Goal: Task Accomplishment & Management: Complete application form

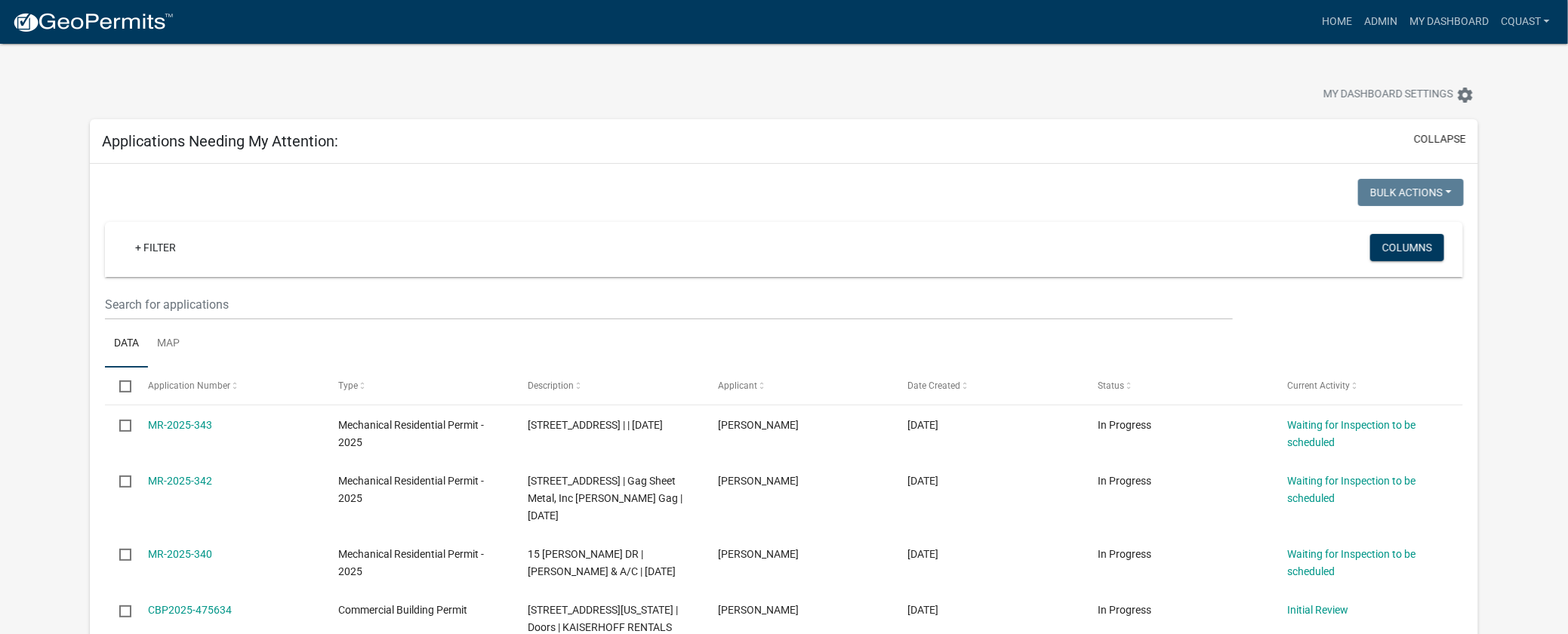
click at [267, 100] on div at bounding box center [490, 97] width 823 height 33
click at [1369, 20] on link "Admin" at bounding box center [1381, 22] width 45 height 29
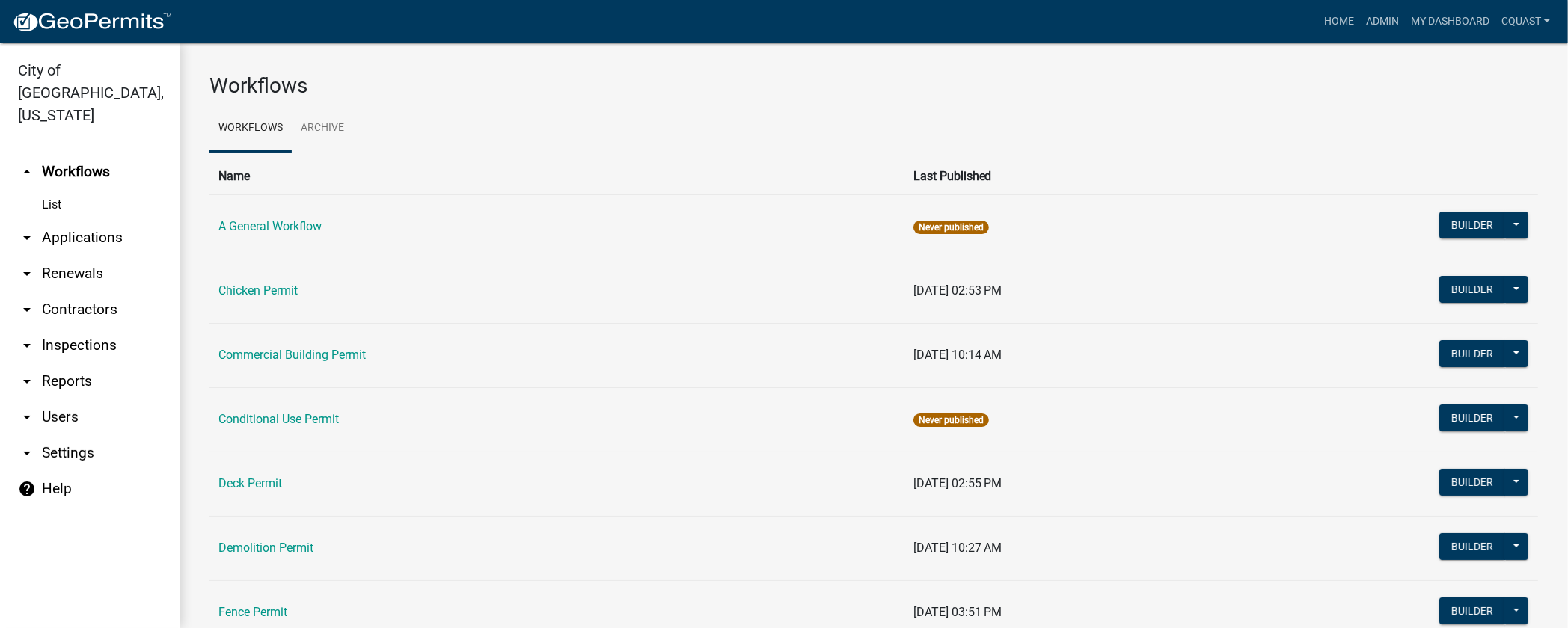
click at [80, 363] on link "arrow_drop_down Reports" at bounding box center [90, 381] width 180 height 36
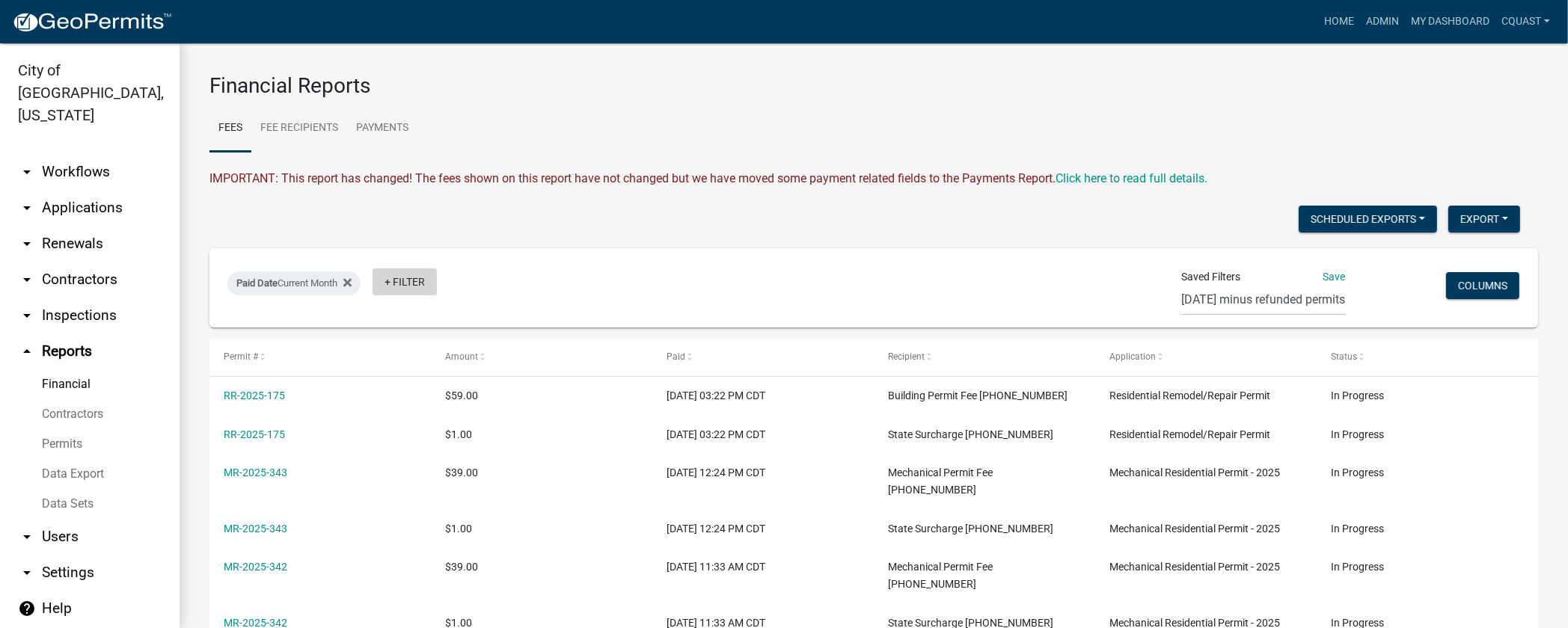
click at [415, 279] on link "+ Filter" at bounding box center [404, 282] width 64 height 27
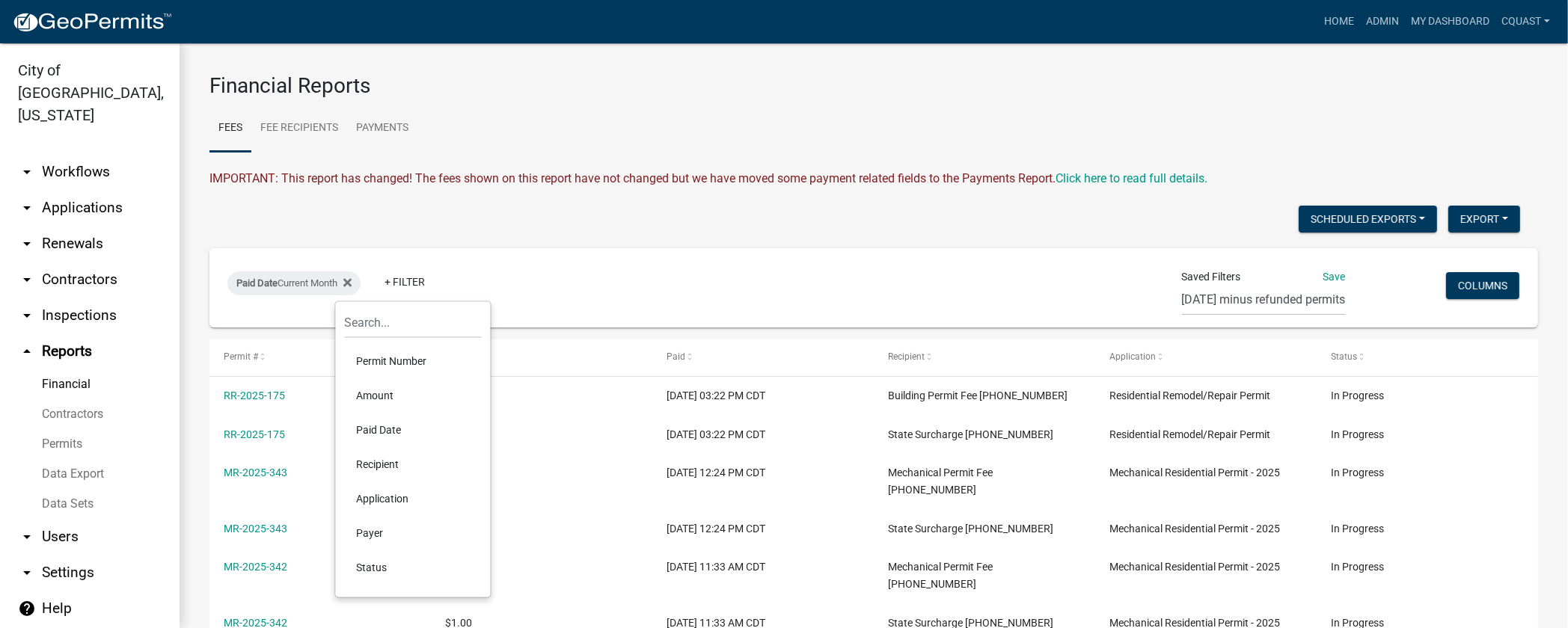
click at [854, 229] on div "Scheduled Exports + Create New Export Excel Format (.xlsx) CSV Format (.csv)" at bounding box center [865, 221] width 1333 height 31
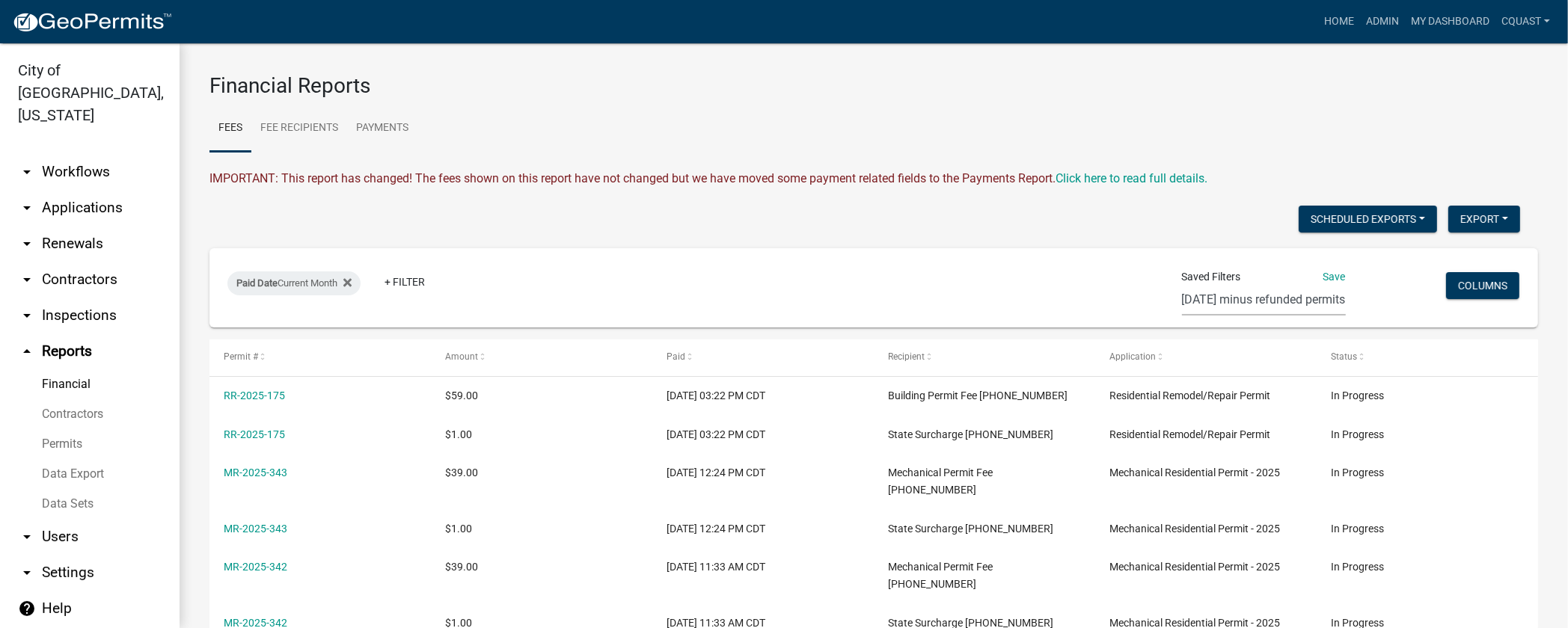
click at [1228, 311] on select "[DATE] minus refunded permits Monthly City Council Report (new filter)" at bounding box center [1264, 300] width 164 height 31
select select "1: 03286789-9bdc-4e56-8cdc-823fc304909e"
click at [1182, 285] on select "[DATE] minus refunded permits Monthly City Council Report (new filter)" at bounding box center [1264, 300] width 164 height 31
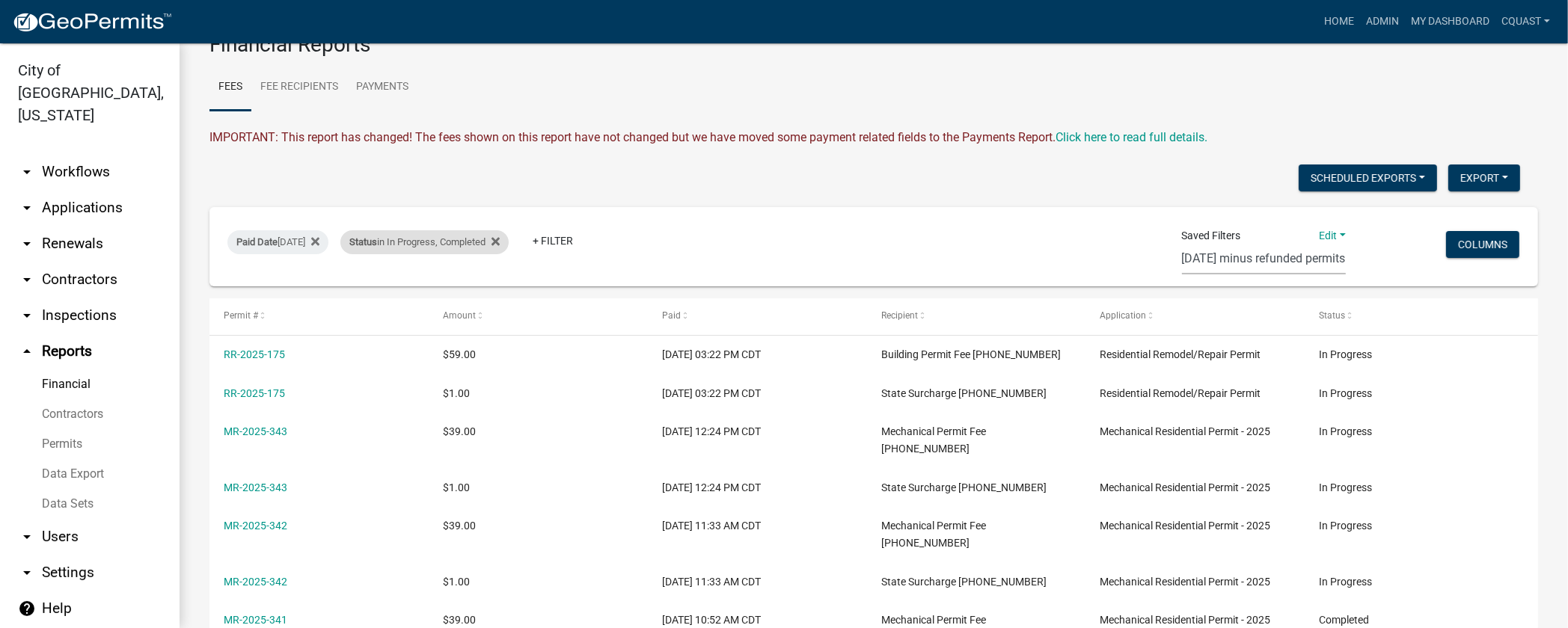
scroll to position [20, 0]
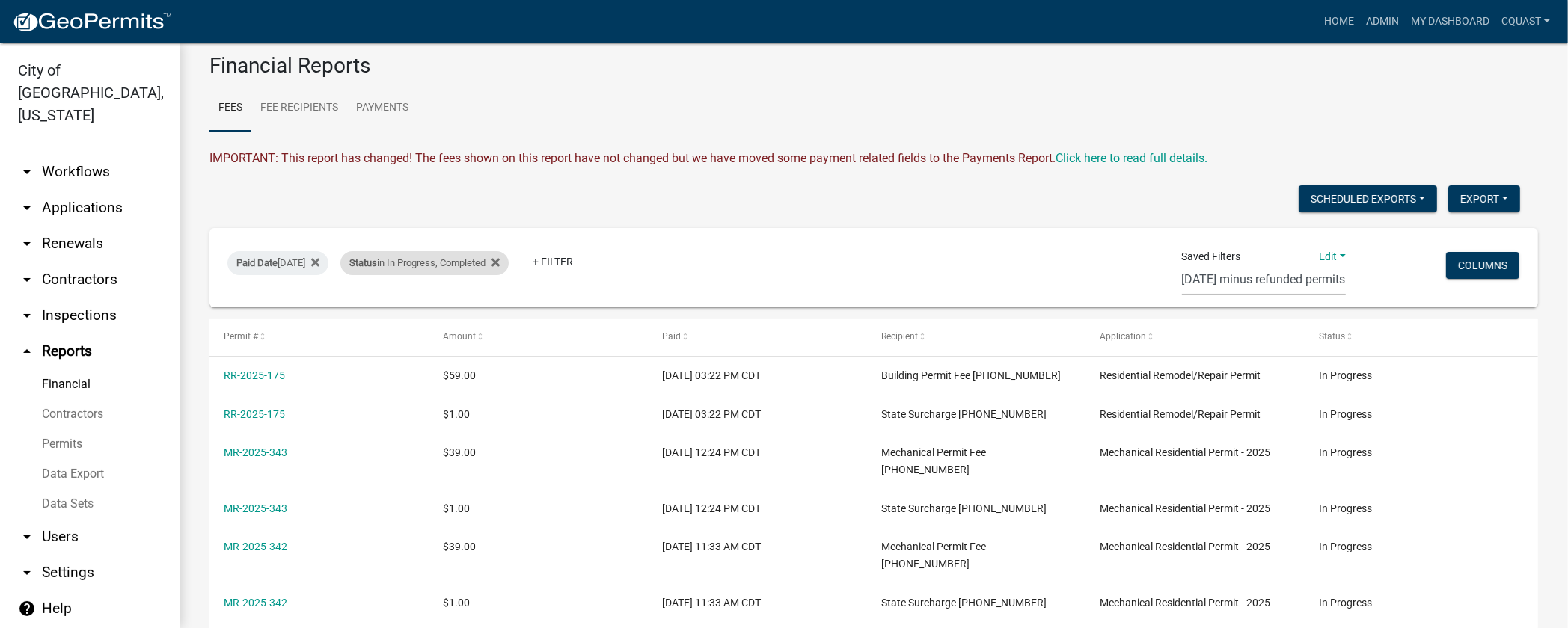
click at [509, 264] on div "Status in In Progress, Completed" at bounding box center [425, 263] width 168 height 24
select select "2: '1'"
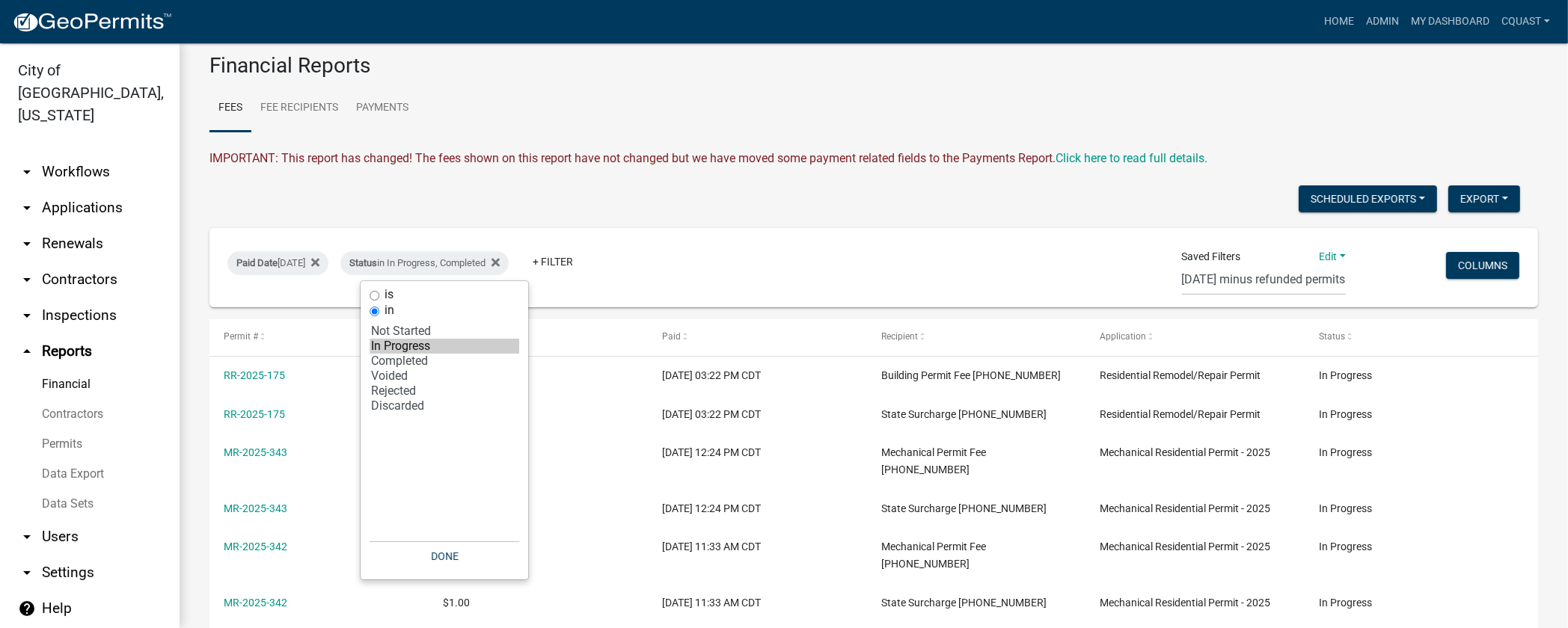
click at [669, 263] on div "Paid Date [DATE] Status in In Progress, Completed + Filter" at bounding box center [654, 268] width 876 height 39
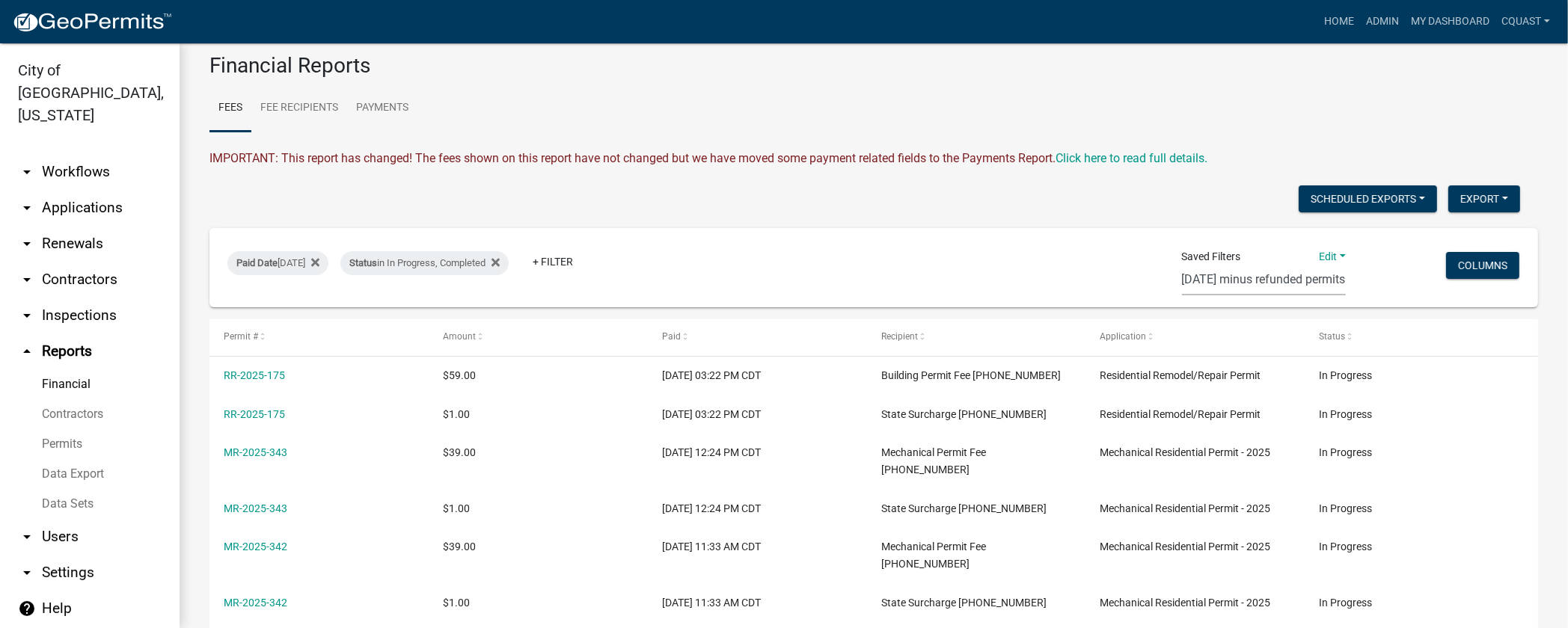
click at [1212, 273] on select "[DATE] minus refunded permits Monthly City Council Report (new filter)" at bounding box center [1264, 280] width 164 height 31
click at [1182, 265] on select "[DATE] minus refunded permits Monthly City Council Report (new filter)" at bounding box center [1264, 280] width 164 height 31
click at [500, 263] on icon at bounding box center [496, 262] width 8 height 12
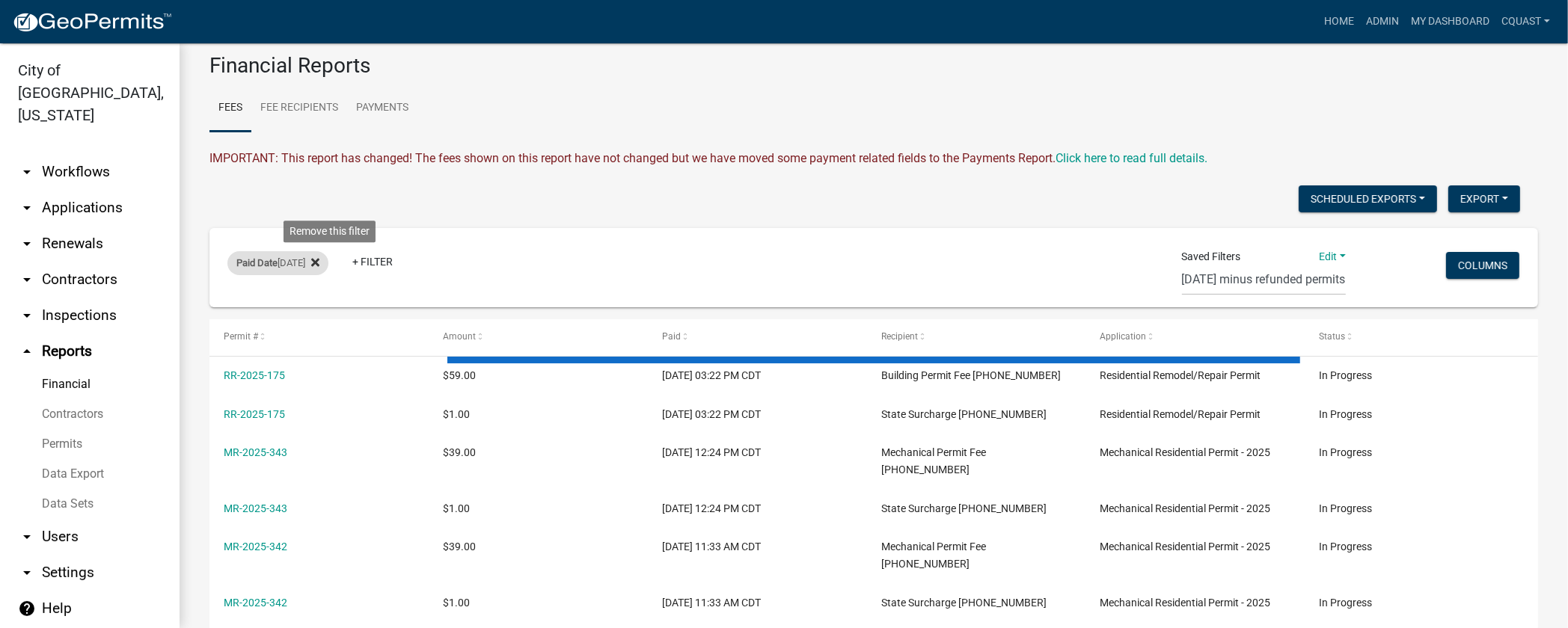
click at [320, 265] on icon at bounding box center [315, 262] width 8 height 12
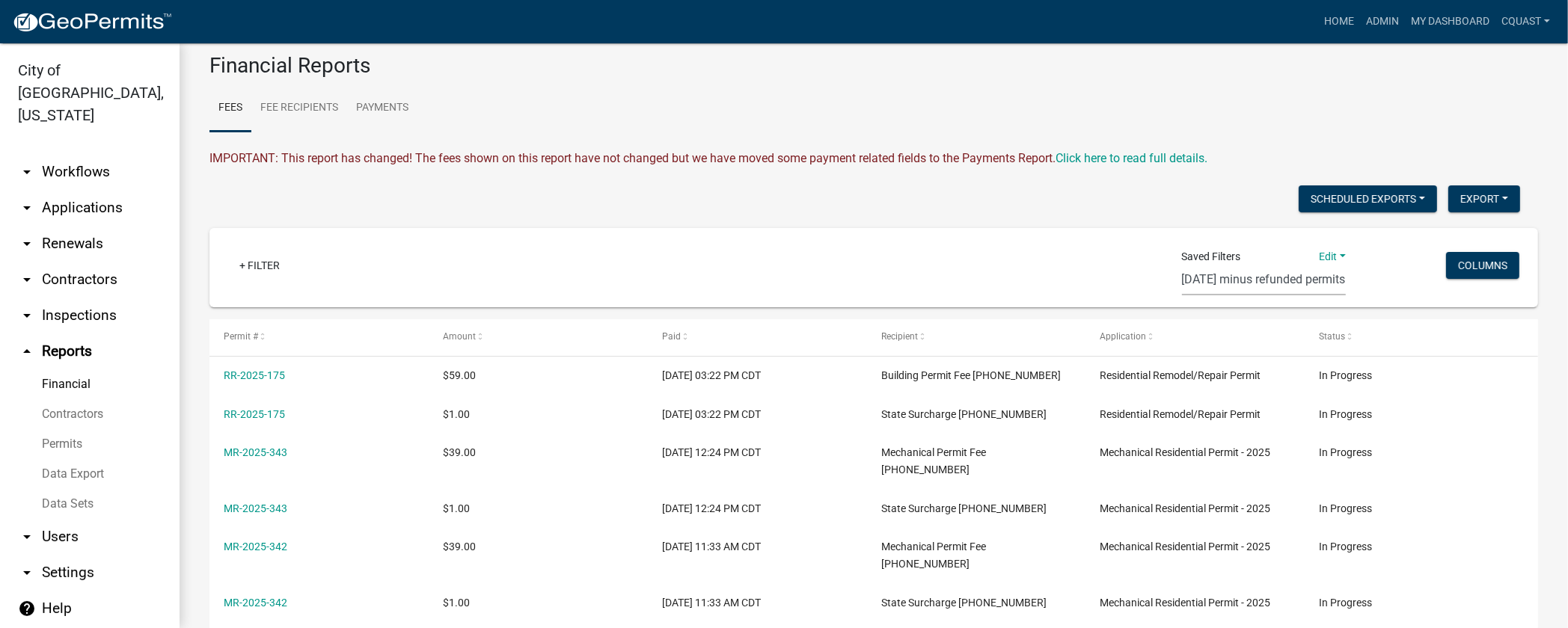
click at [1316, 272] on select "[DATE] minus refunded permits Monthly City Council Report (new filter)" at bounding box center [1264, 280] width 164 height 31
click at [1182, 265] on select "[DATE] minus refunded permits Monthly City Council Report (new filter)" at bounding box center [1264, 280] width 164 height 31
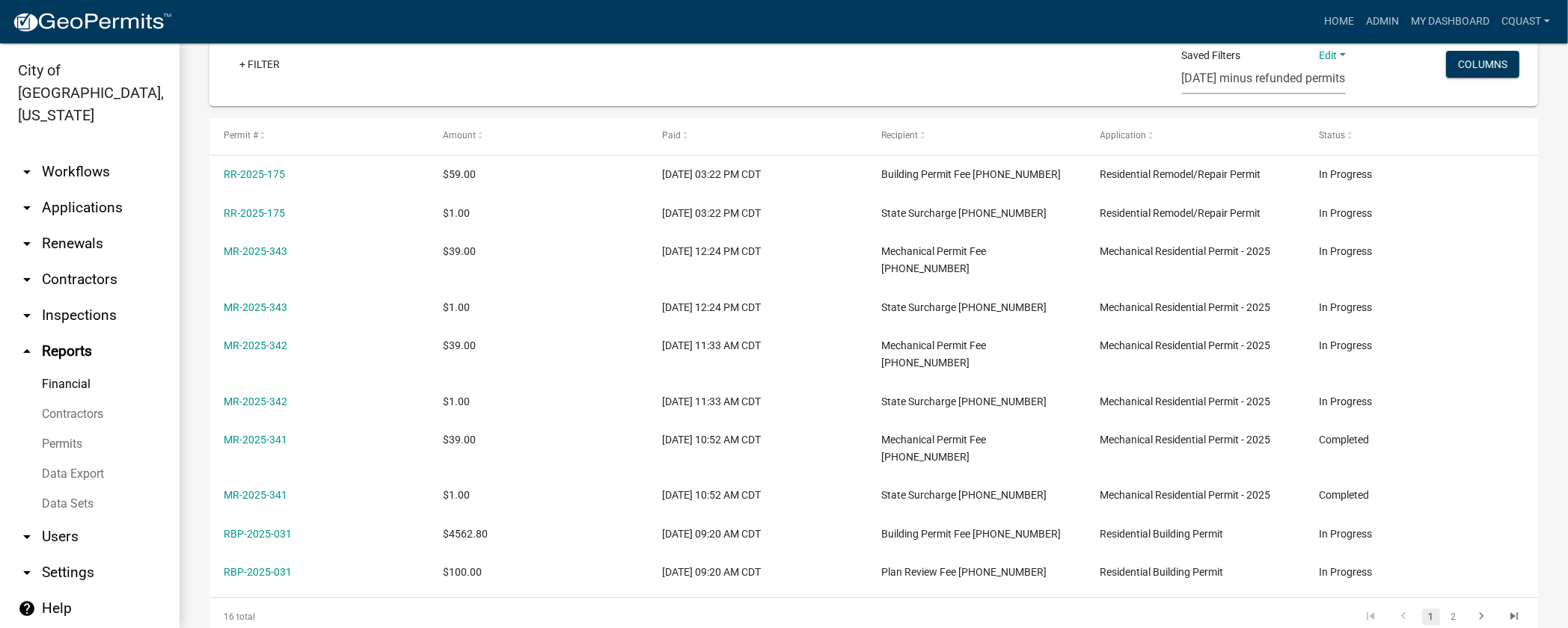
scroll to position [207, 0]
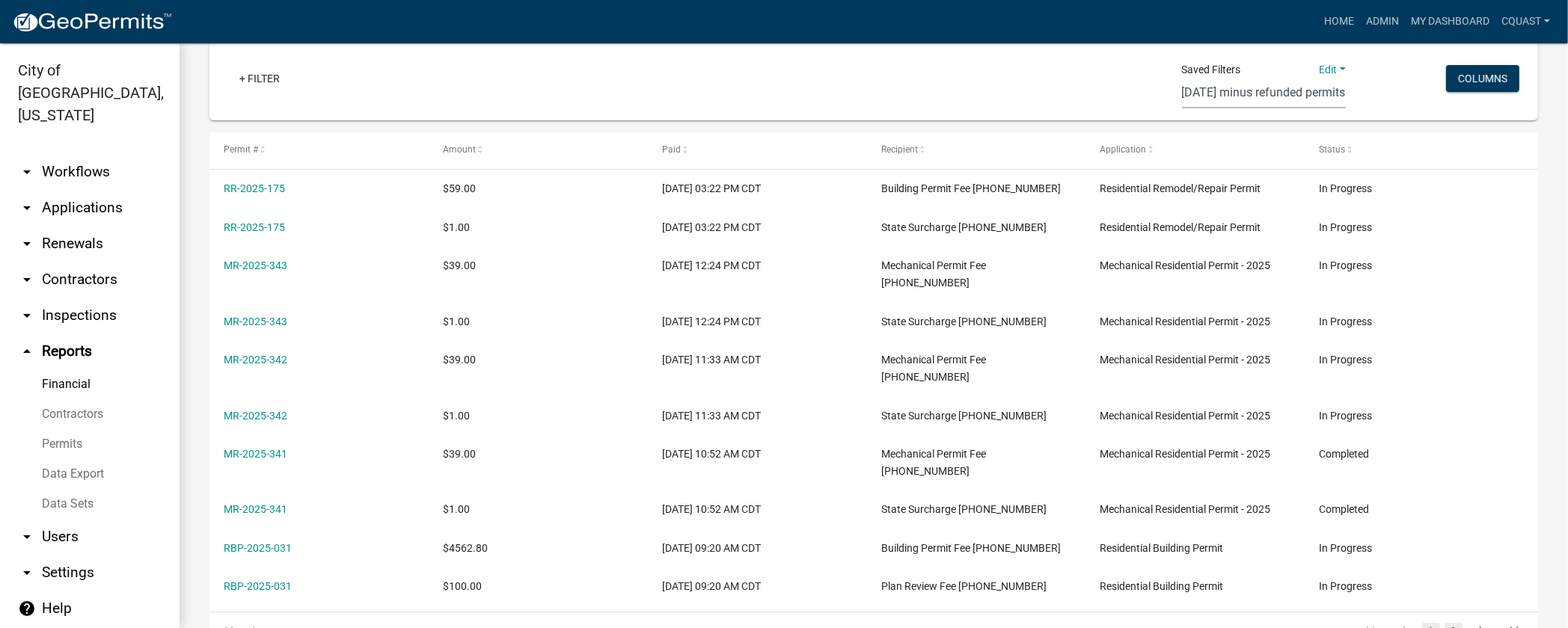
click at [1444, 623] on link "2" at bounding box center [1453, 630] width 18 height 16
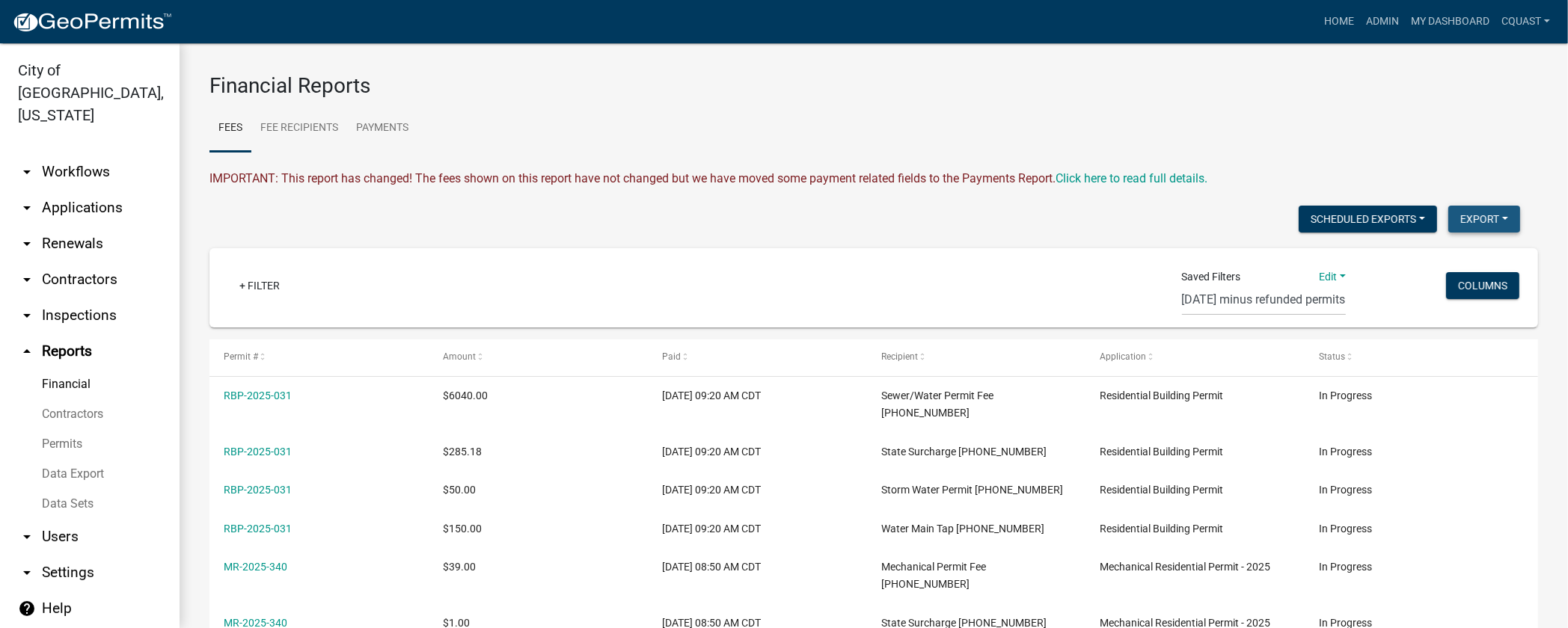
click at [1489, 222] on button "Export" at bounding box center [1484, 218] width 72 height 27
click at [865, 260] on div "+ Filter Saved Filters Edit Save Save as Delete [DATE] minus refunded permits M…" at bounding box center [873, 288] width 1315 height 79
click at [1329, 297] on select "[DATE] minus refunded permits Monthly City Council Report (new filter)" at bounding box center [1264, 300] width 164 height 31
click at [1182, 285] on select "[DATE] minus refunded permits Monthly City Council Report (new filter)" at bounding box center [1264, 300] width 164 height 31
click at [274, 294] on link "+ Filter" at bounding box center [259, 285] width 64 height 27
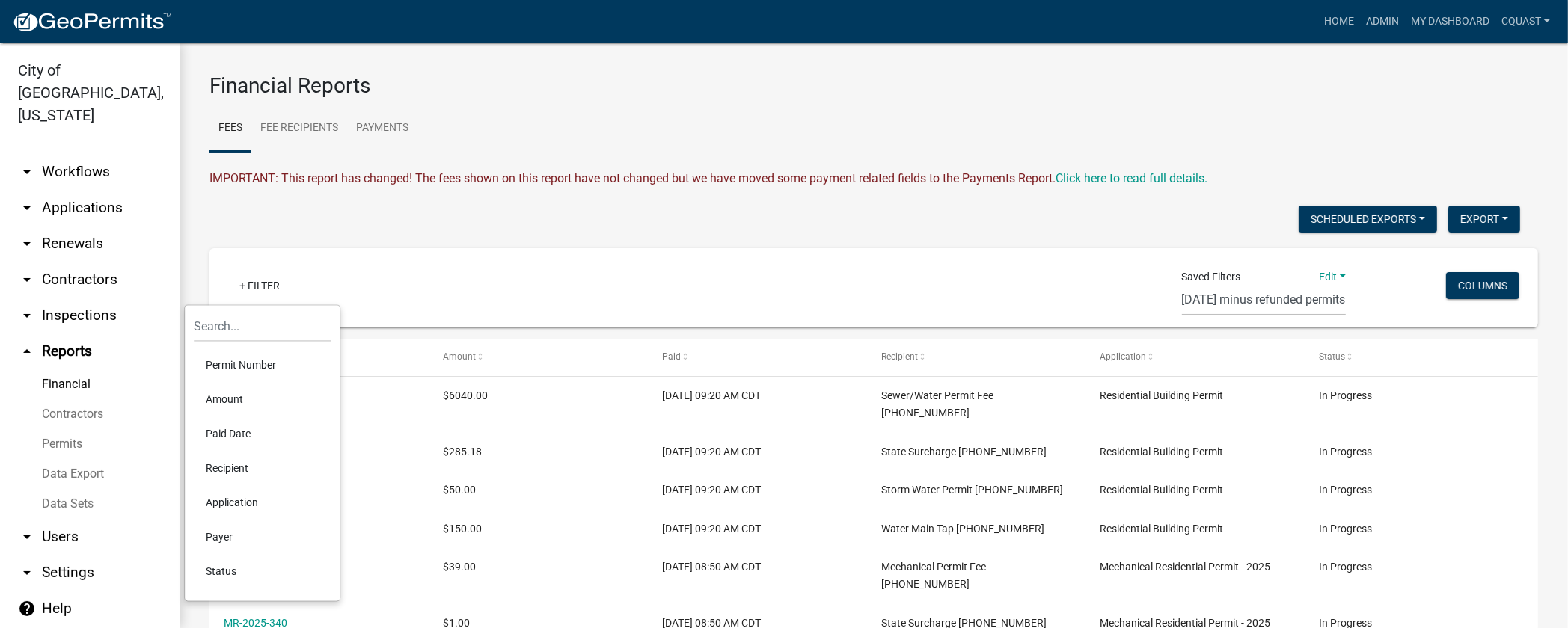
click at [479, 289] on div "+ Filter" at bounding box center [654, 288] width 876 height 31
click at [1182, 292] on select "[DATE] minus refunded permits Monthly City Council Report (new filter)" at bounding box center [1264, 300] width 164 height 31
click at [1182, 285] on select "[DATE] minus refunded permits Monthly City Council Report (new filter)" at bounding box center [1264, 300] width 164 height 31
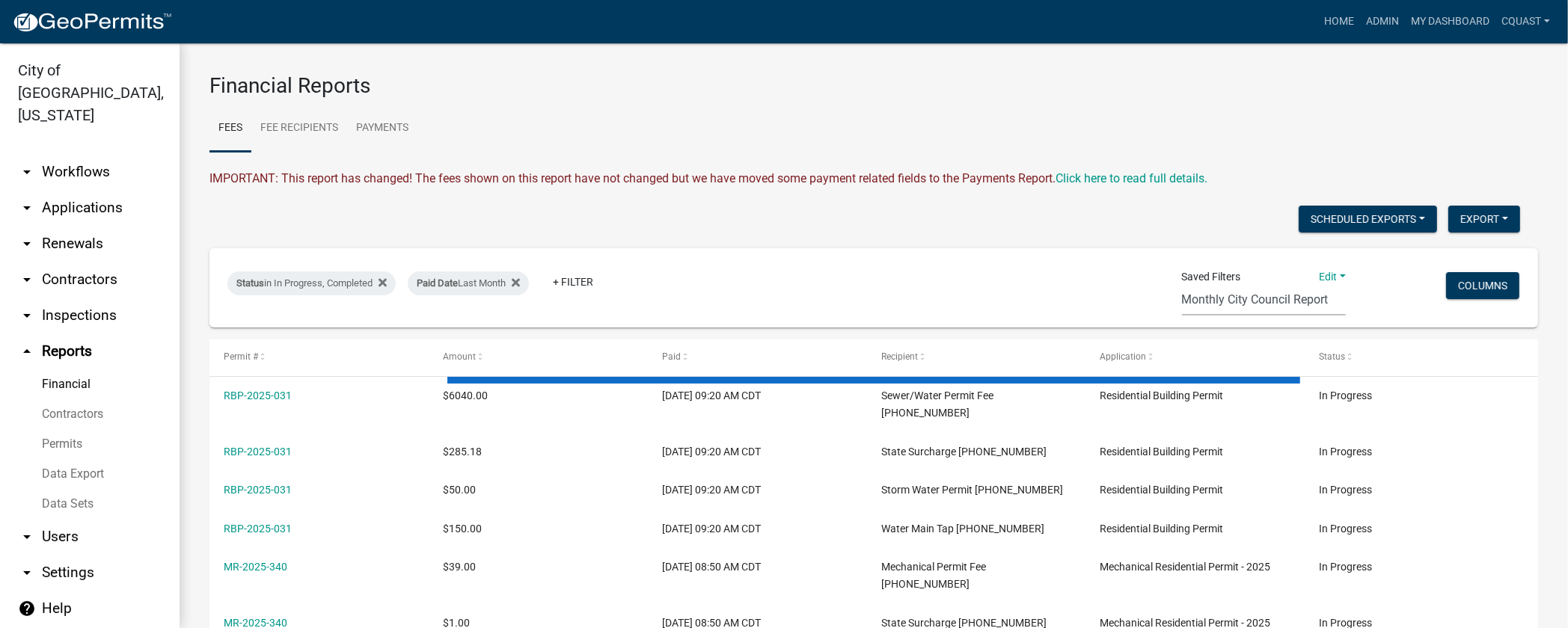
click at [1197, 303] on select "[DATE] minus refunded permits Monthly City Council Report (new filter)" at bounding box center [1264, 300] width 164 height 31
select select "1: 03286789-9bdc-4e56-8cdc-823fc304909e"
click at [1182, 285] on select "[DATE] minus refunded permits Monthly City Council Report (new filter)" at bounding box center [1264, 300] width 164 height 31
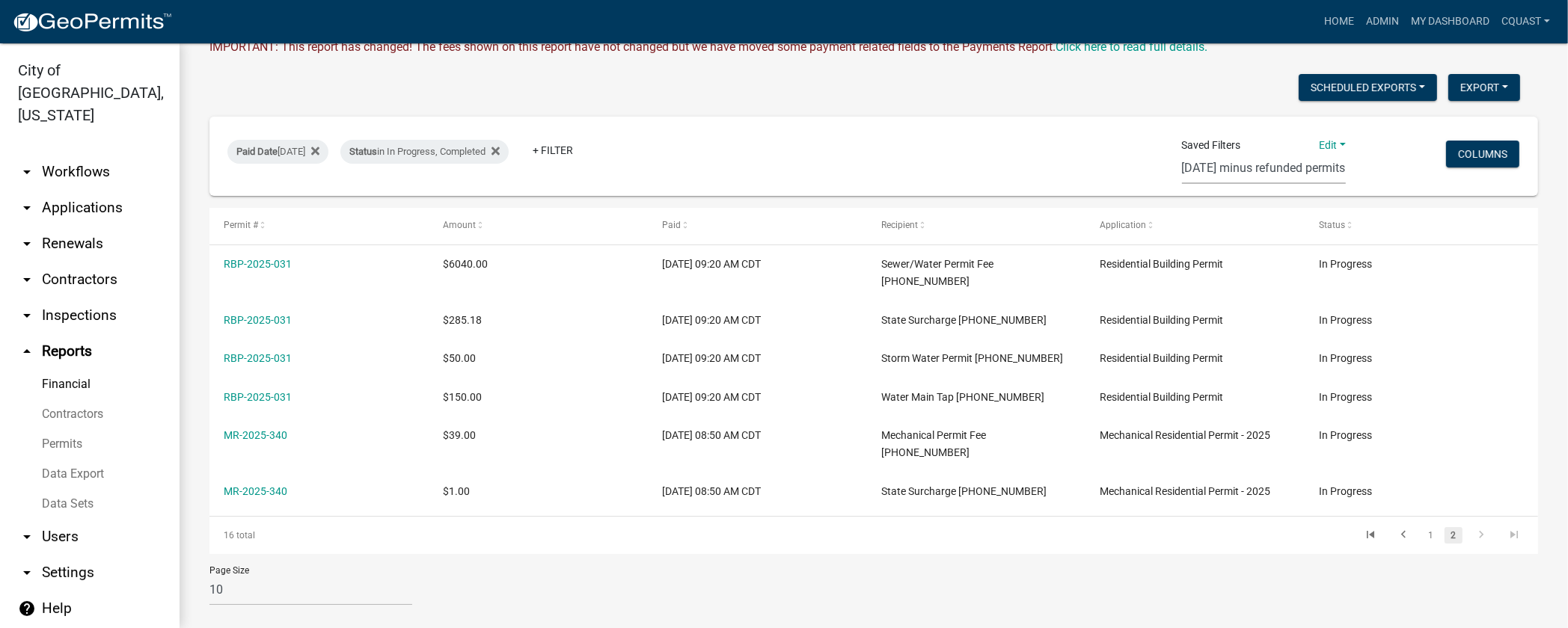
scroll to position [132, 0]
click at [1422, 526] on link "1" at bounding box center [1431, 534] width 18 height 16
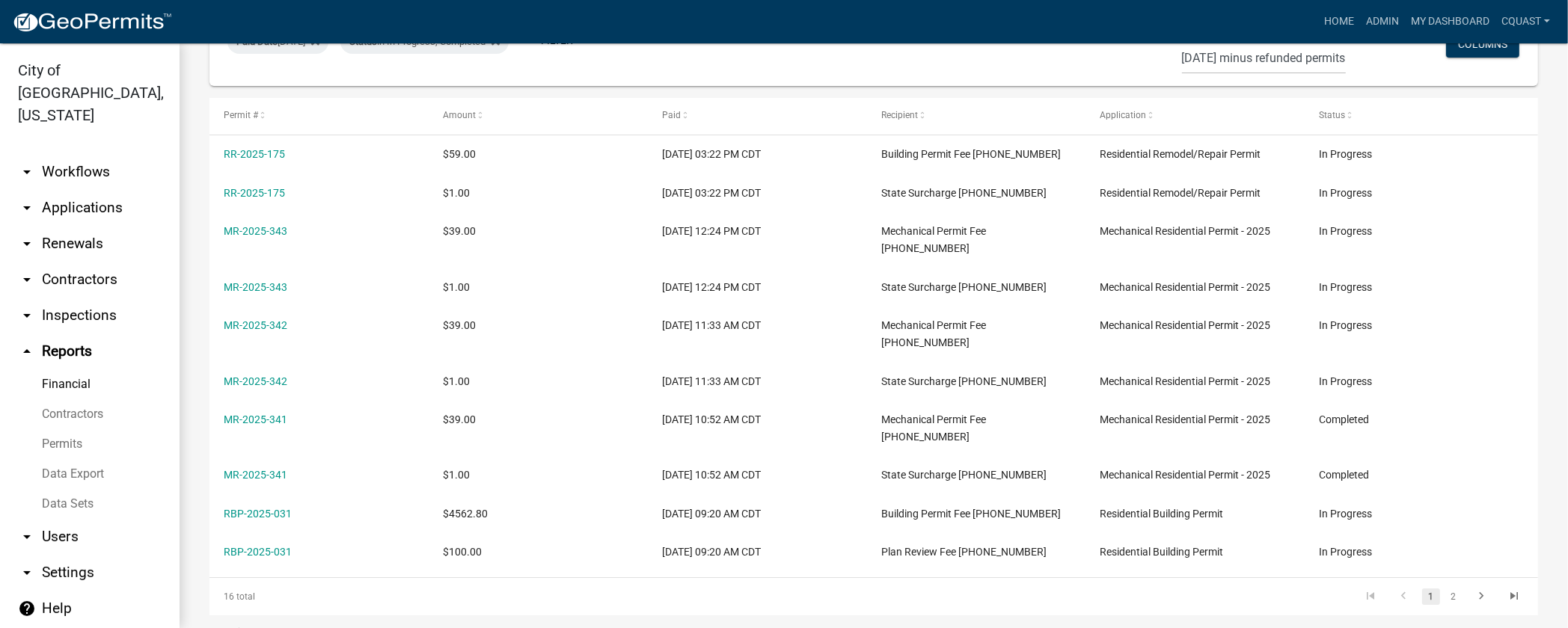
scroll to position [270, 0]
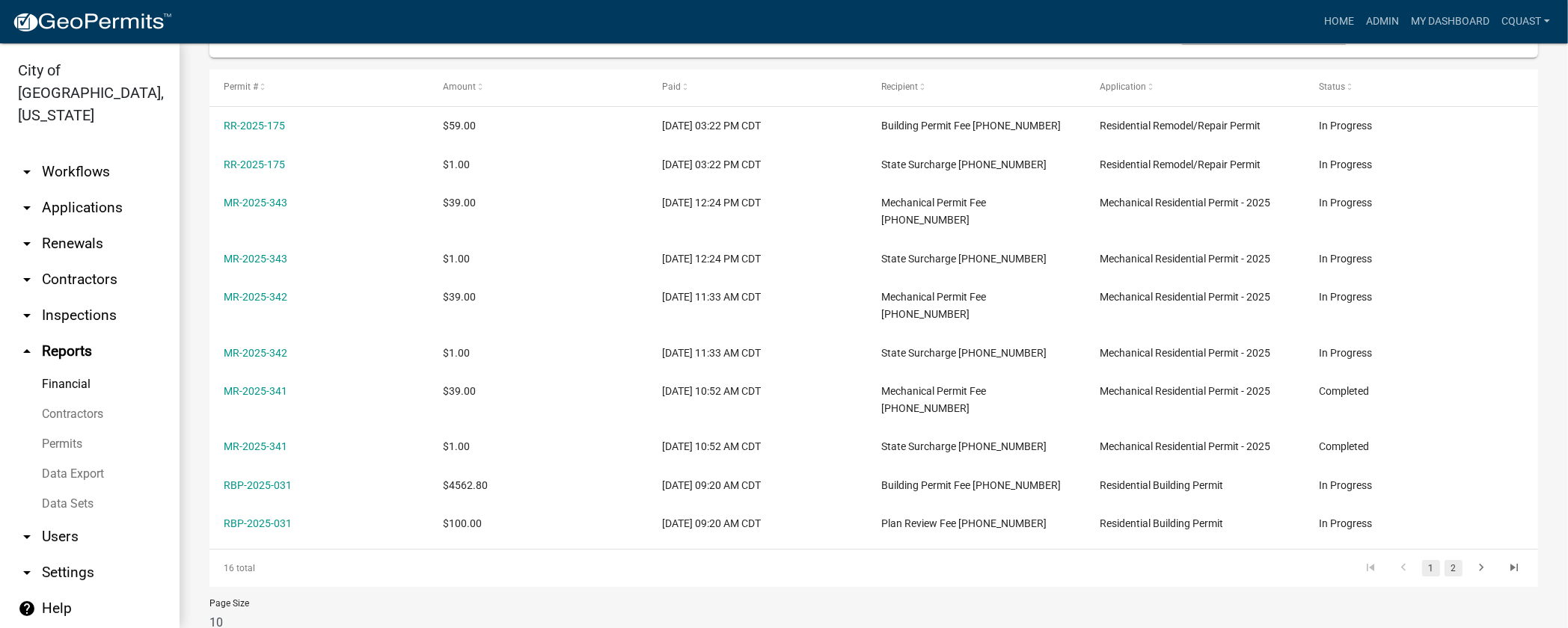
click at [1444, 560] on link "2" at bounding box center [1453, 568] width 18 height 16
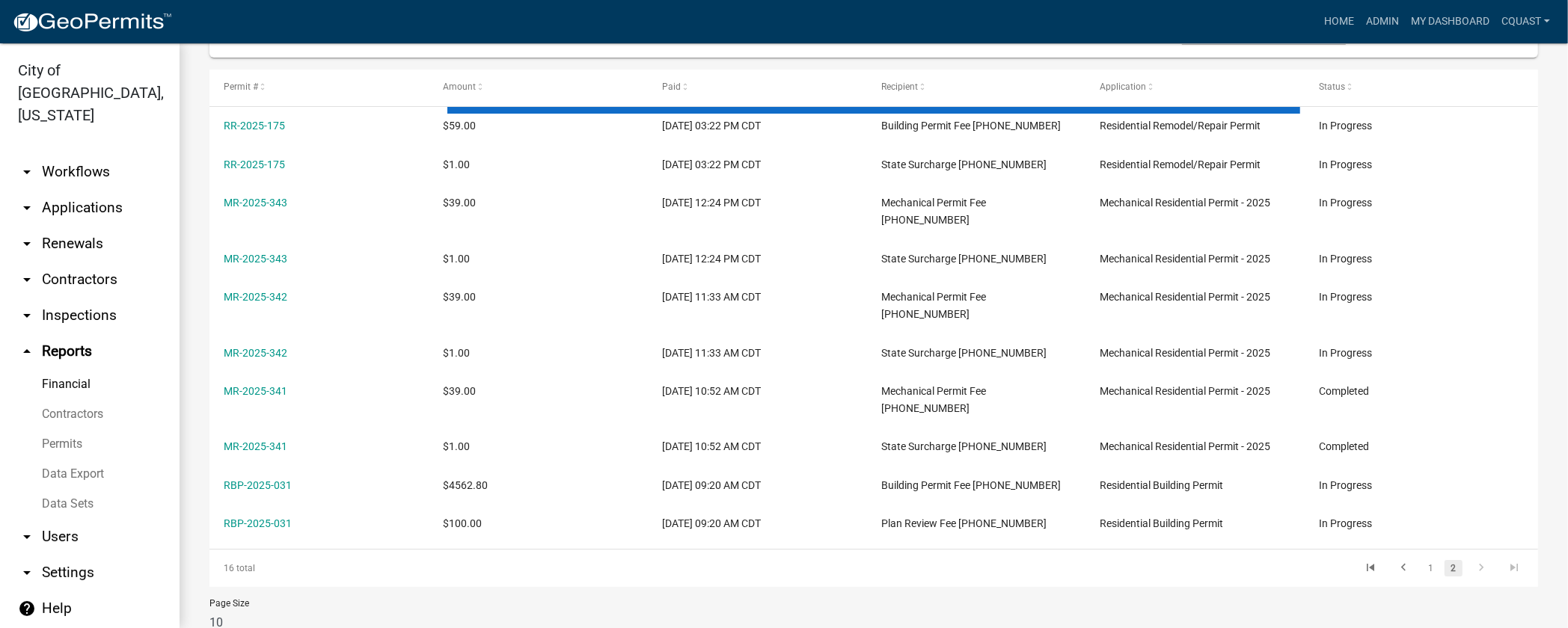
scroll to position [133, 0]
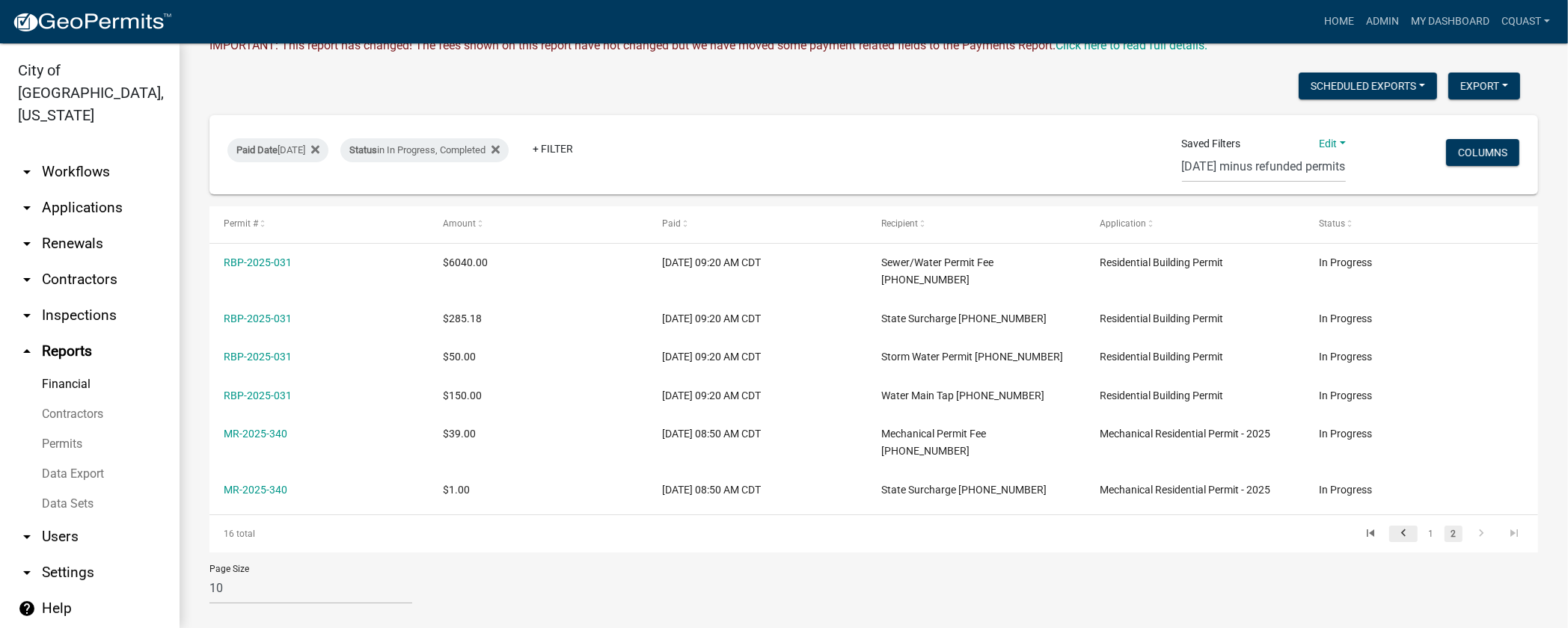
click at [1397, 526] on icon "go to previous page" at bounding box center [1403, 535] width 19 height 18
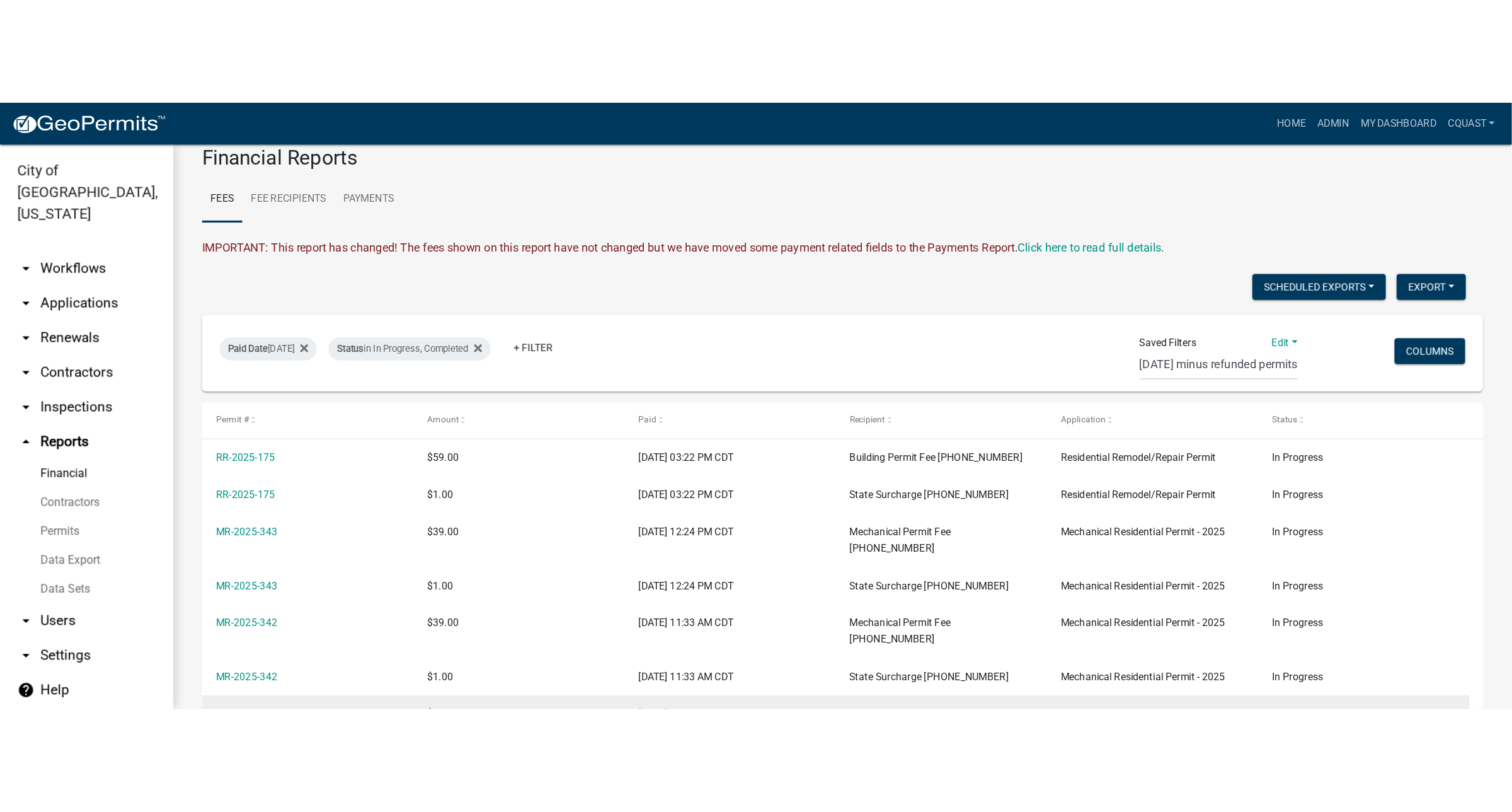
scroll to position [17, 0]
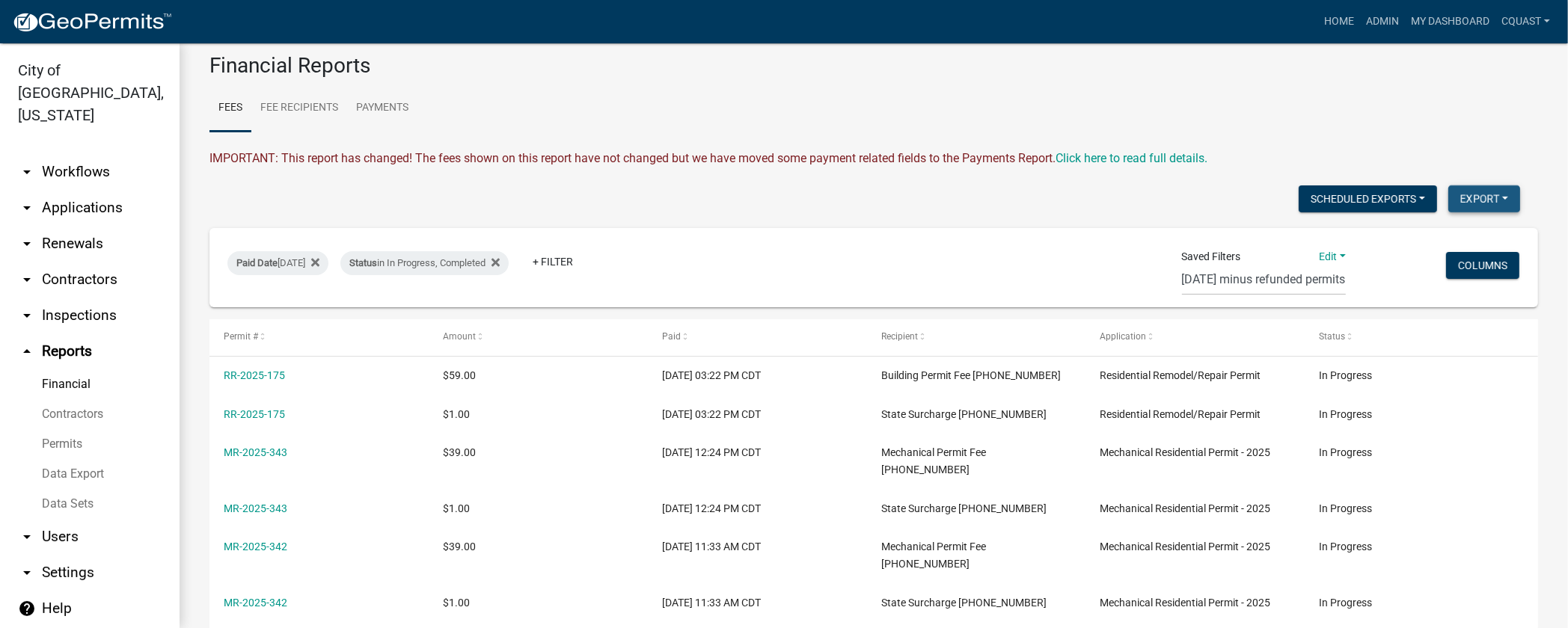
click at [1471, 204] on button "Export" at bounding box center [1484, 198] width 72 height 27
click at [1441, 248] on button "Excel Format (.xlsx)" at bounding box center [1450, 237] width 140 height 36
click at [1453, 204] on button "Export" at bounding box center [1484, 198] width 72 height 27
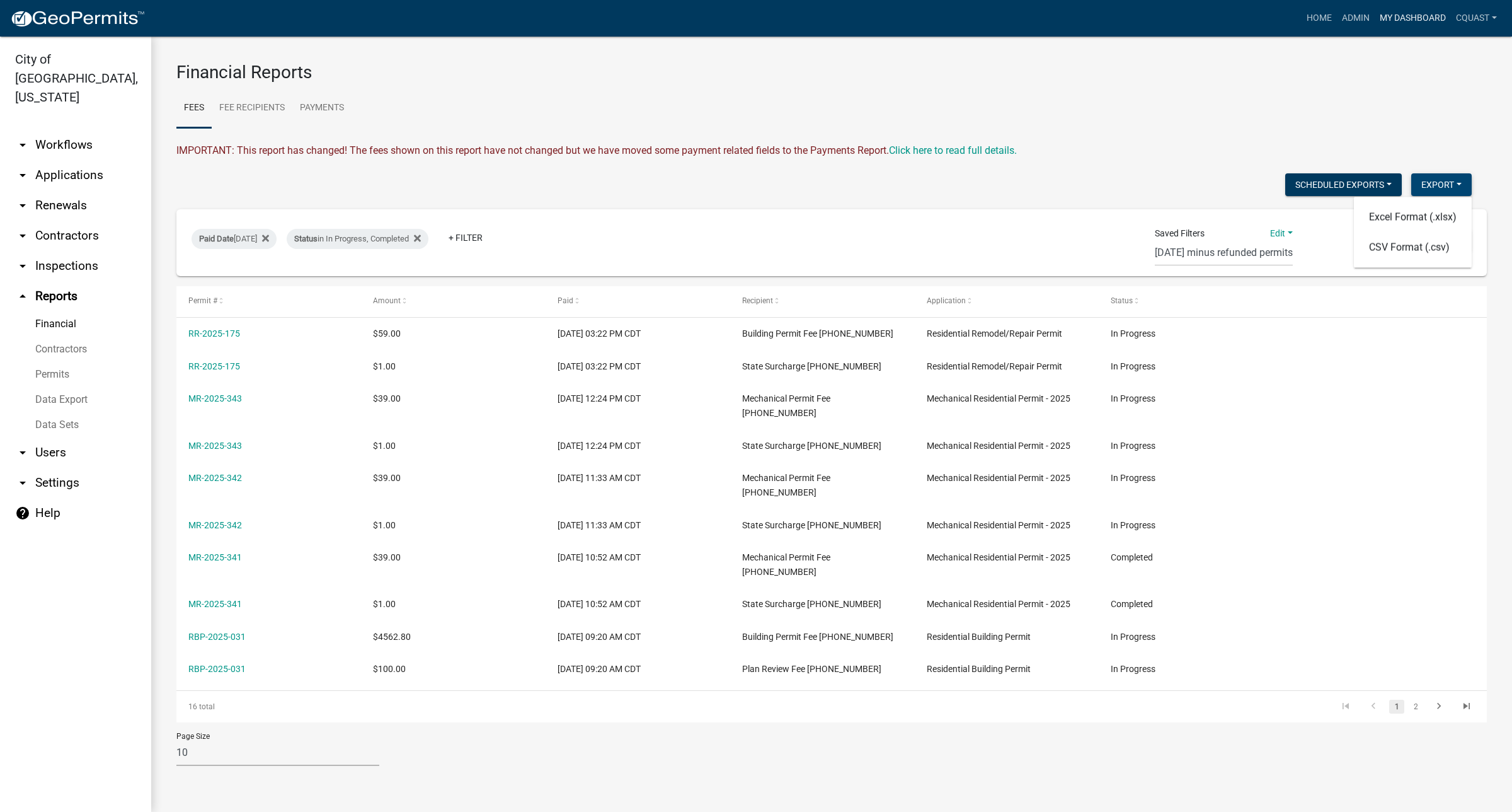
scroll to position [0, 0]
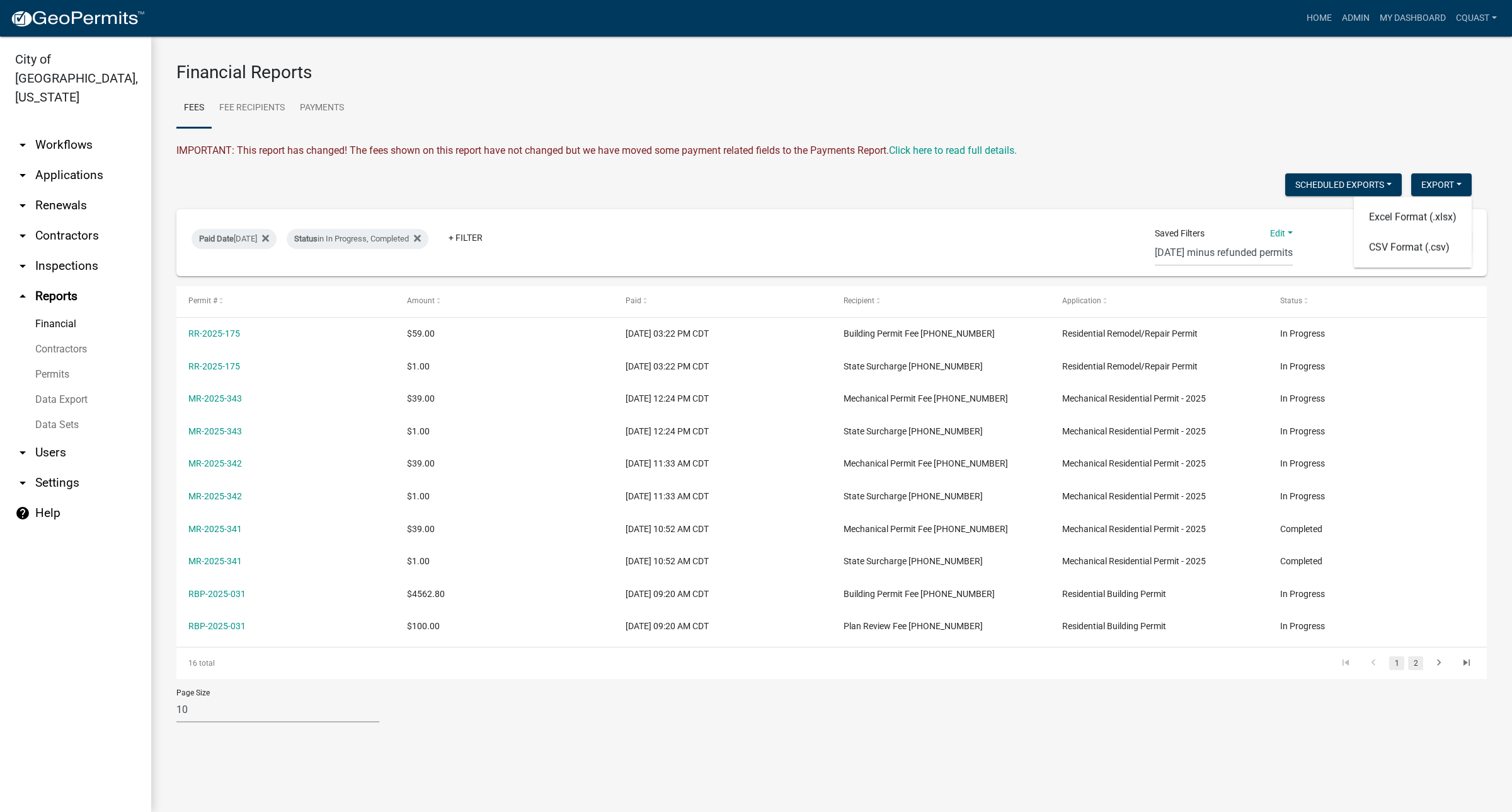
click at [1308, 529] on link "2" at bounding box center [1415, 663] width 15 height 14
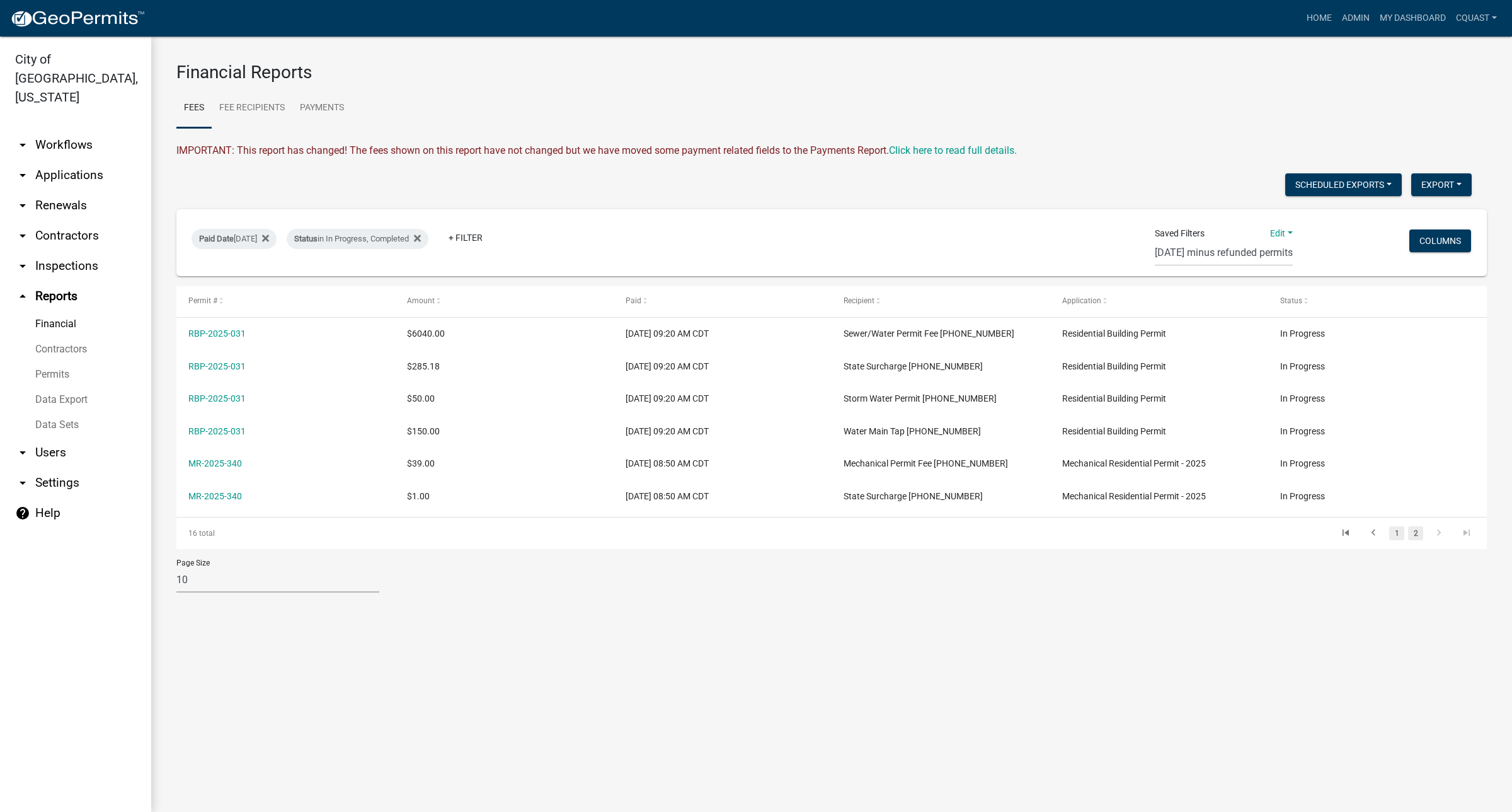
click at [1308, 529] on link "1" at bounding box center [1396, 533] width 15 height 14
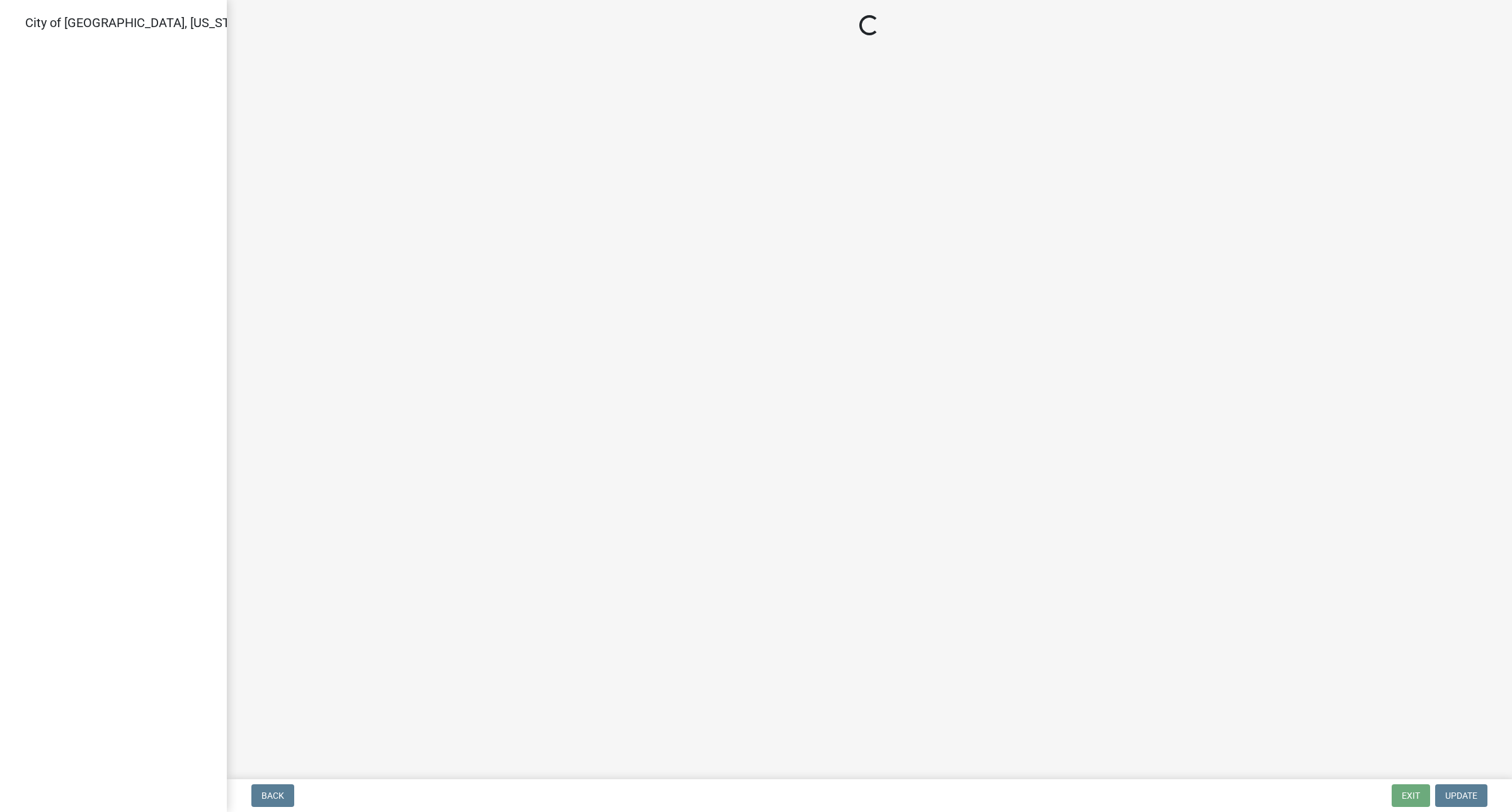
select select "3: 3"
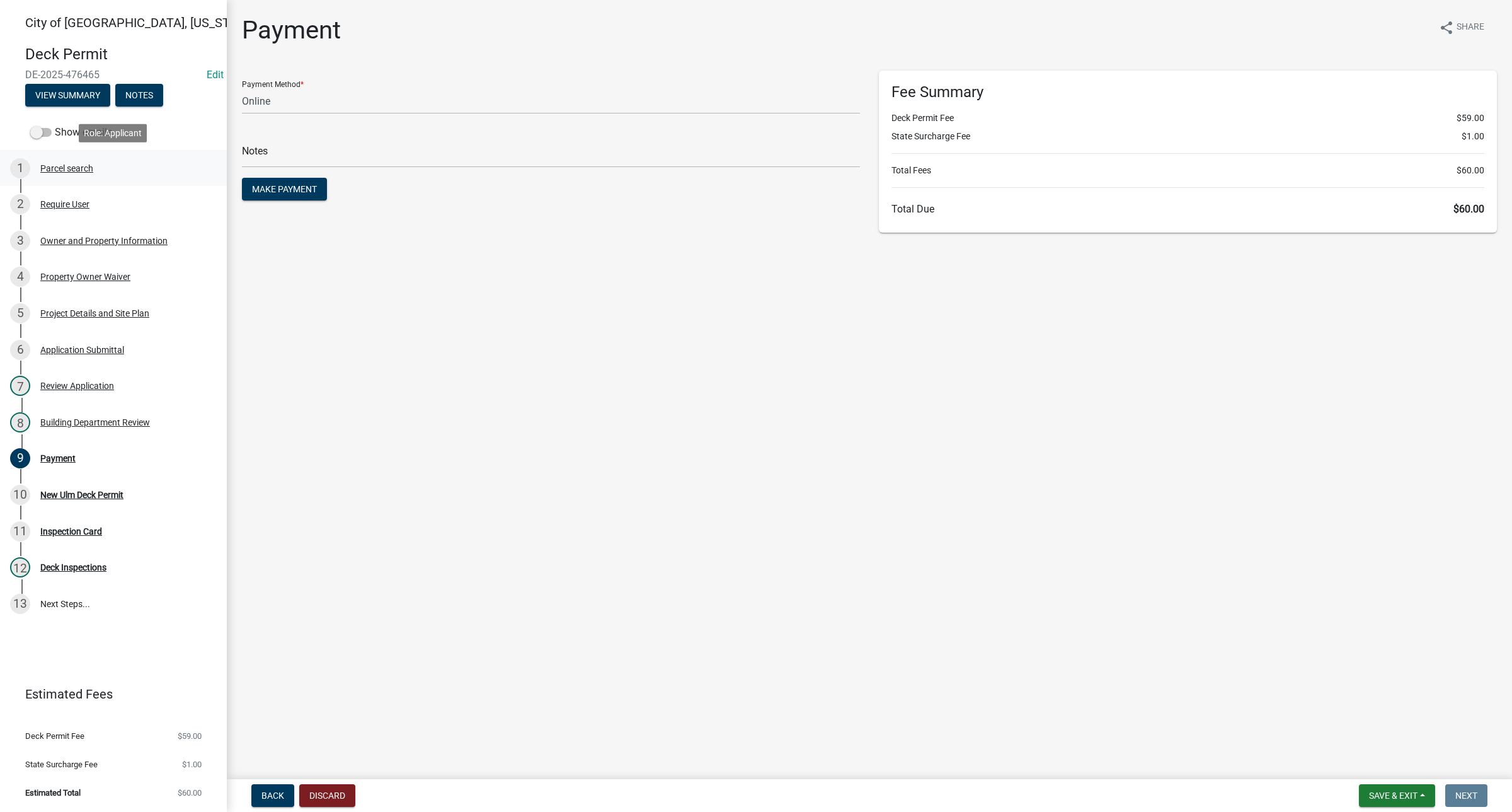
click at [68, 172] on div "Parcel search" at bounding box center [66, 169] width 53 height 9
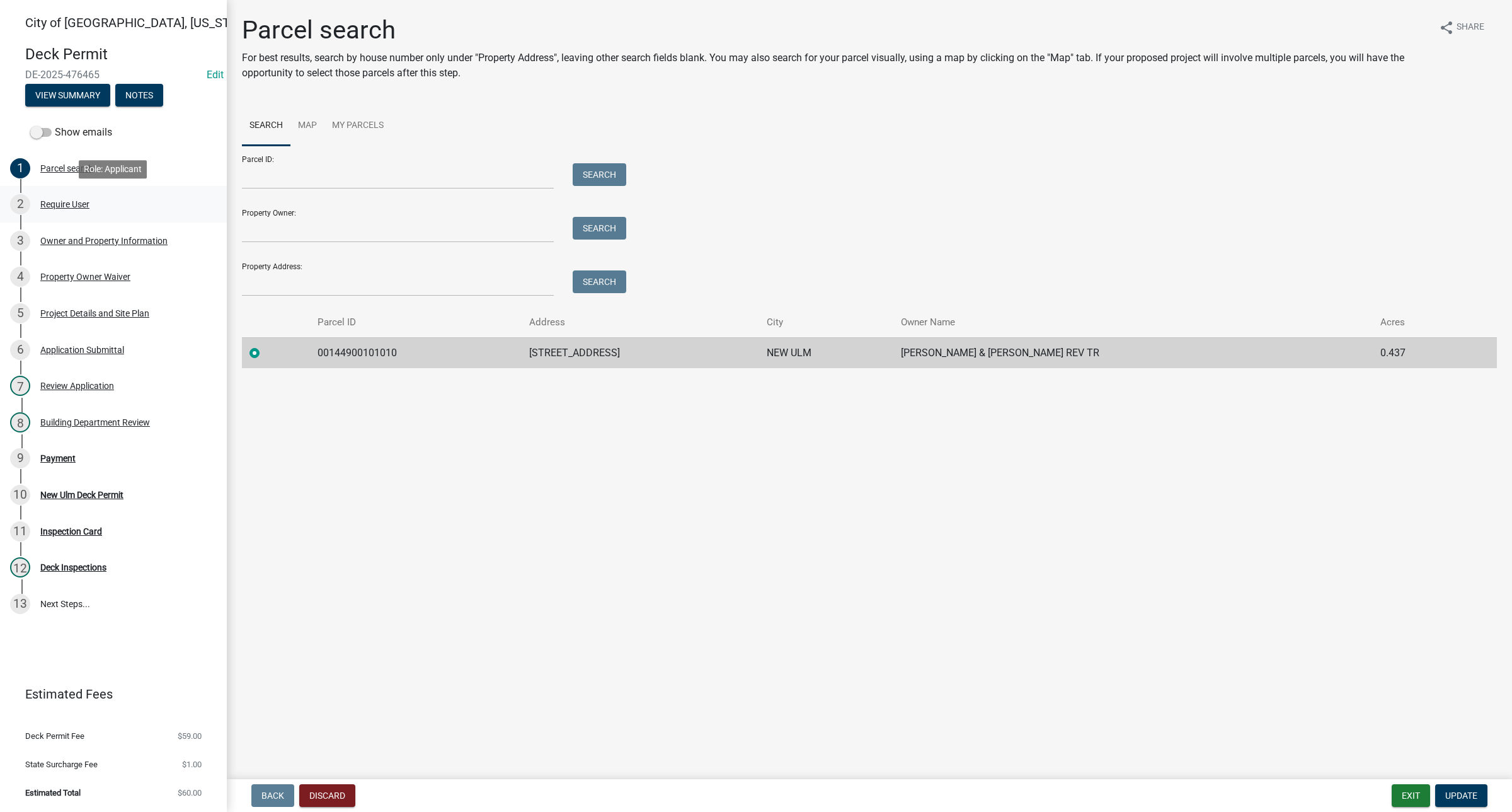
click at [81, 208] on div "Require User" at bounding box center [65, 204] width 49 height 9
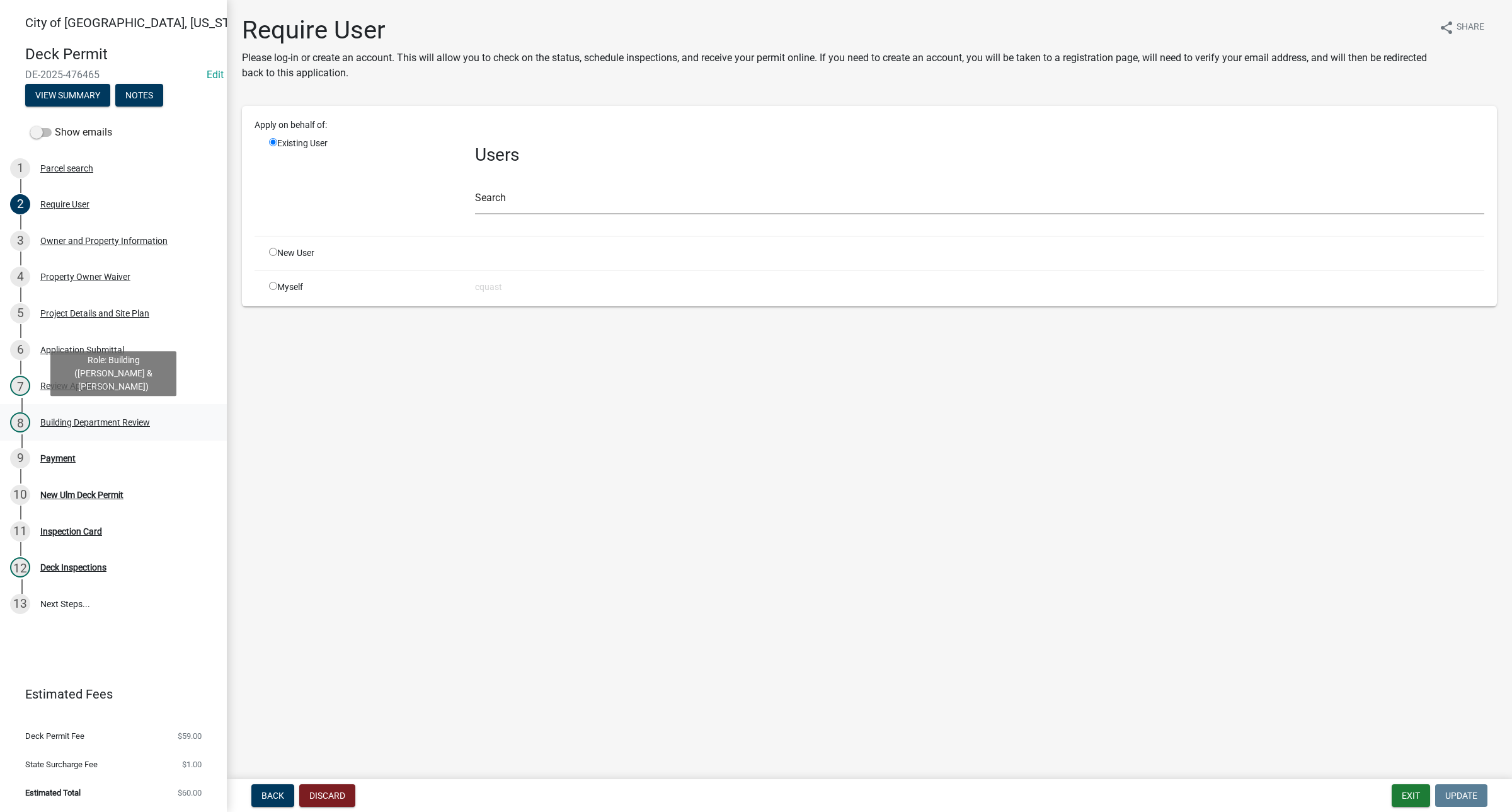
click at [77, 420] on div "Building Department Review" at bounding box center [95, 422] width 110 height 9
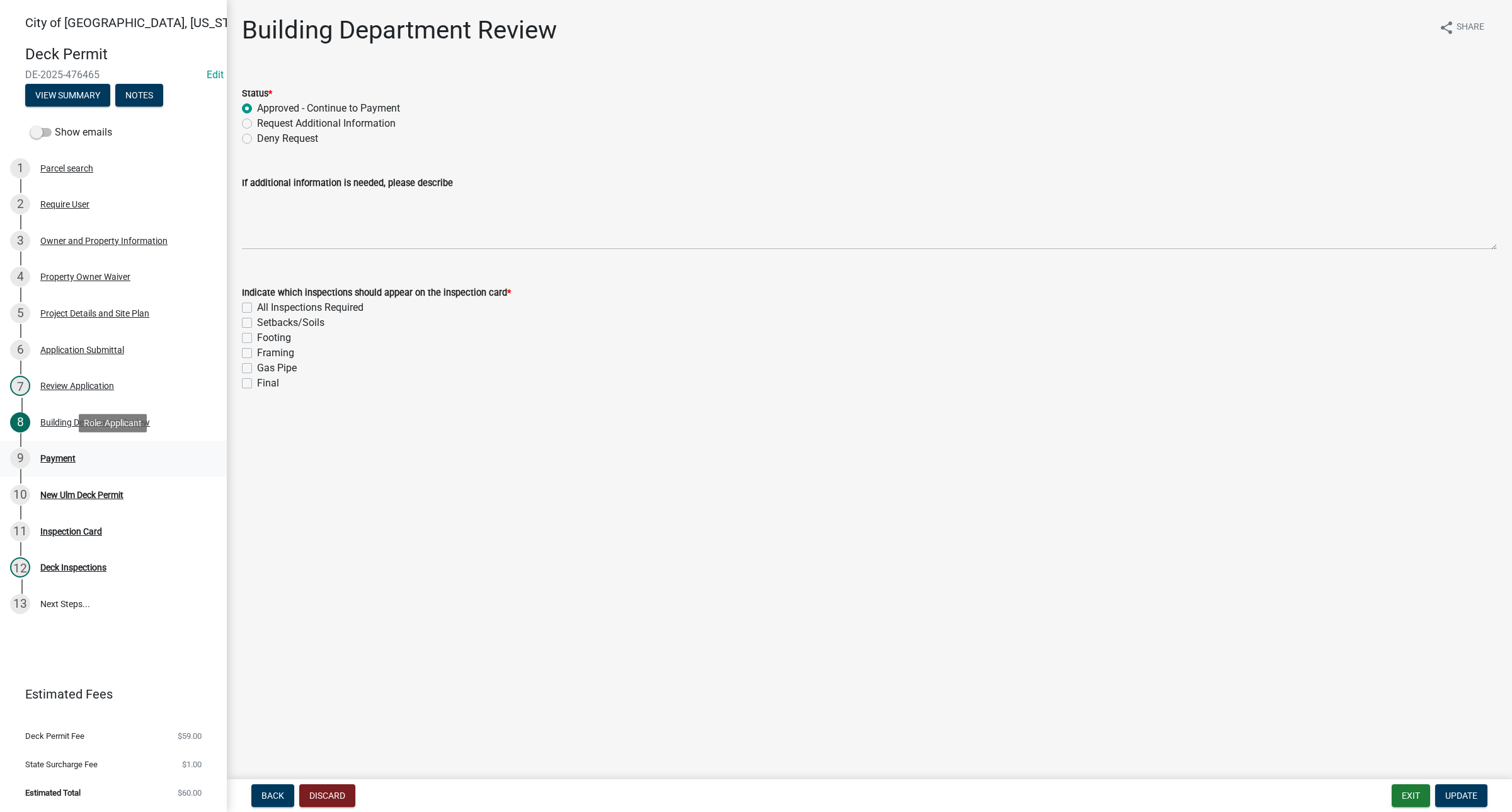
click at [64, 462] on div "Payment" at bounding box center [58, 459] width 35 height 9
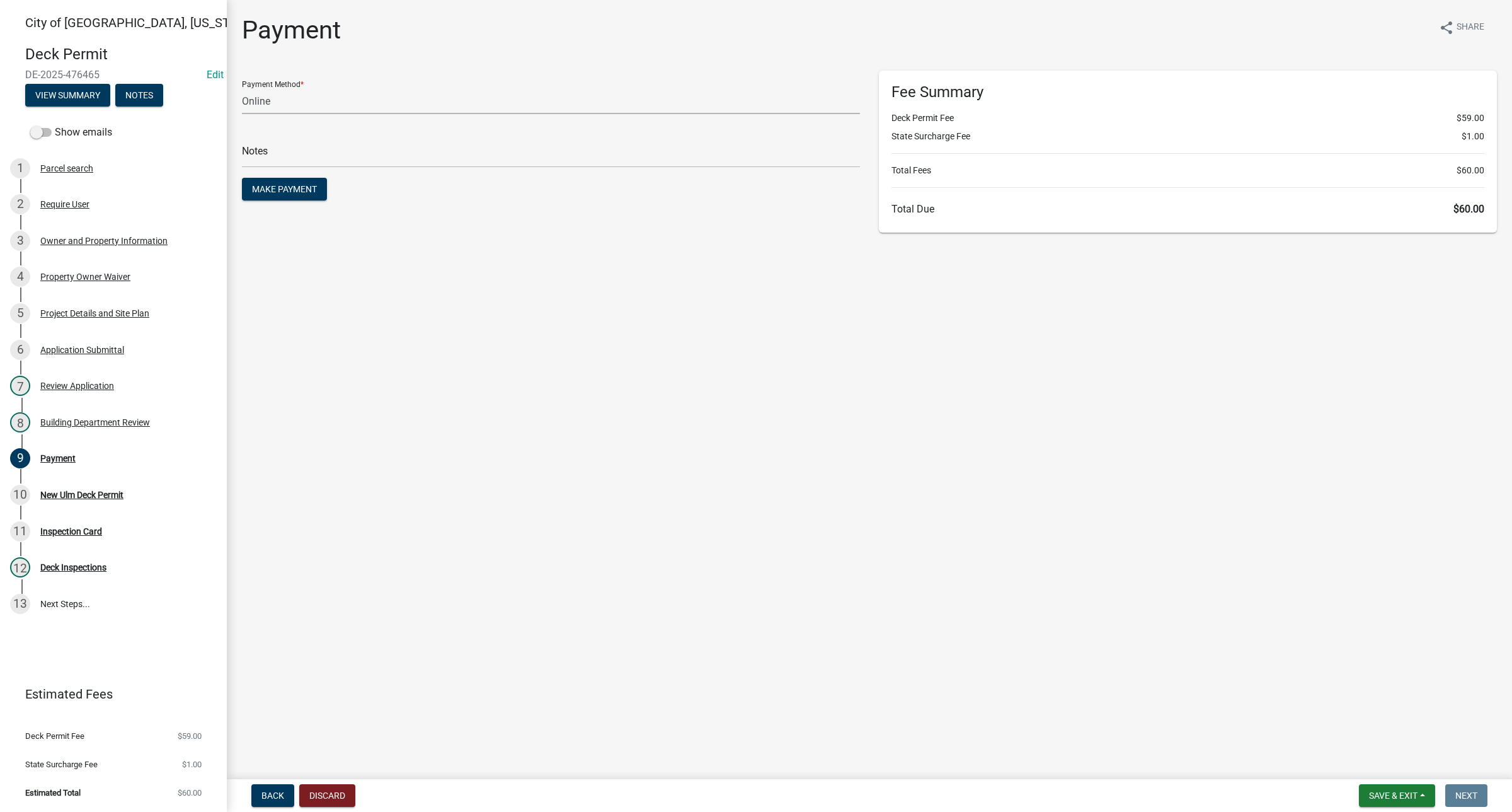
click at [333, 105] on select "Credit Card POS Check Cash Online" at bounding box center [551, 102] width 618 height 26
click at [242, 88] on select "Credit Card POS Check Cash Online" at bounding box center [551, 102] width 618 height 26
click at [320, 103] on select "Credit Card POS Check Cash Online" at bounding box center [551, 102] width 618 height 26
select select "1: 0"
click at [242, 88] on select "Credit Card POS Check Cash Online" at bounding box center [551, 102] width 618 height 26
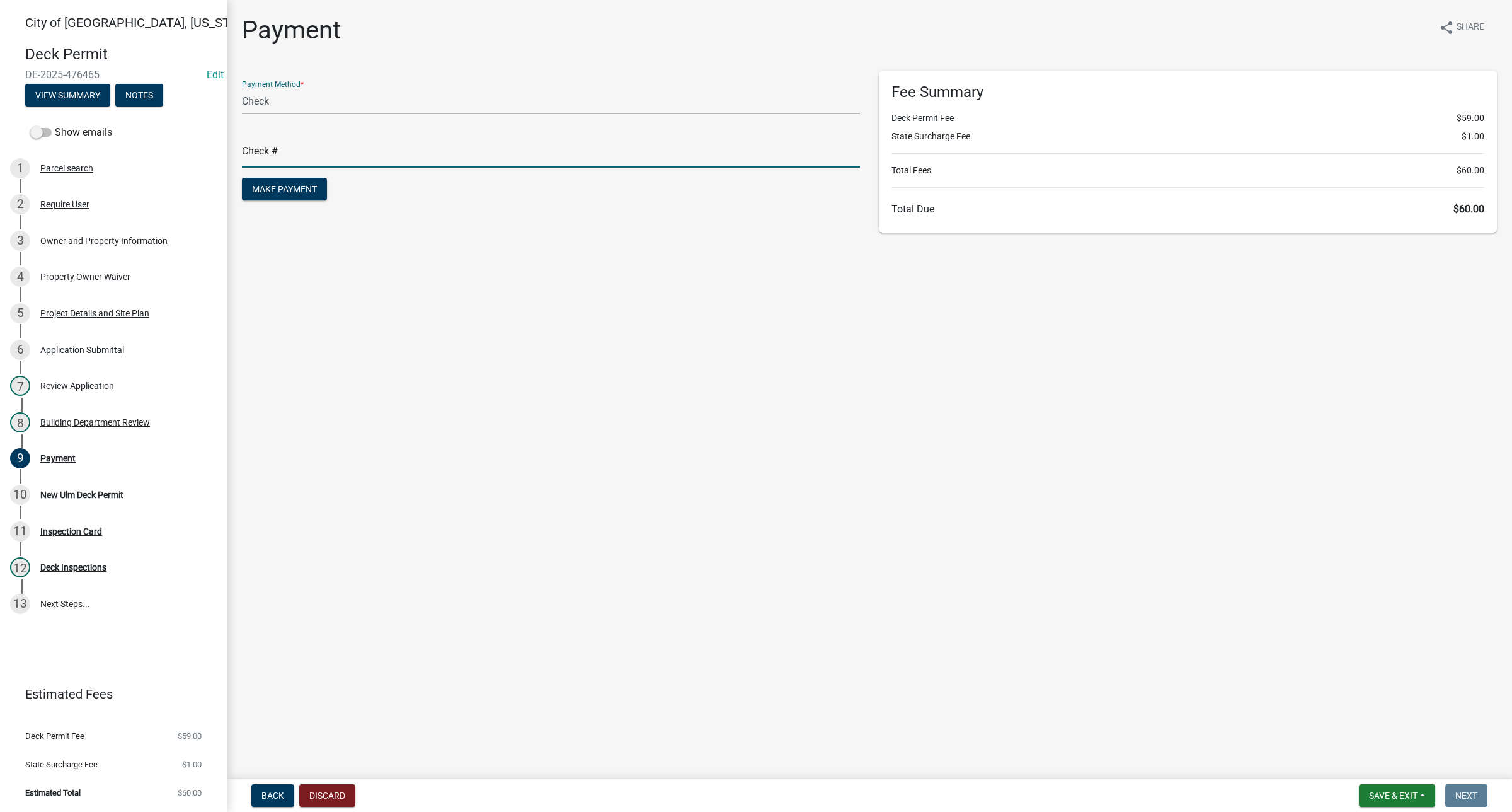
click at [347, 152] on input "text" at bounding box center [551, 155] width 618 height 26
click at [422, 345] on main "Payment share Share Payment Method * Credit Card POS Check Cash Online Check # …" at bounding box center [869, 387] width 1285 height 774
drag, startPoint x: 272, startPoint y: 158, endPoint x: 169, endPoint y: 142, distance: 104.2
click at [169, 142] on div "[GEOGRAPHIC_DATA], [US_STATE] Deck Permit DE-2025-476465 Edit View Summary Note…" at bounding box center [756, 406] width 1512 height 812
type input "6744"
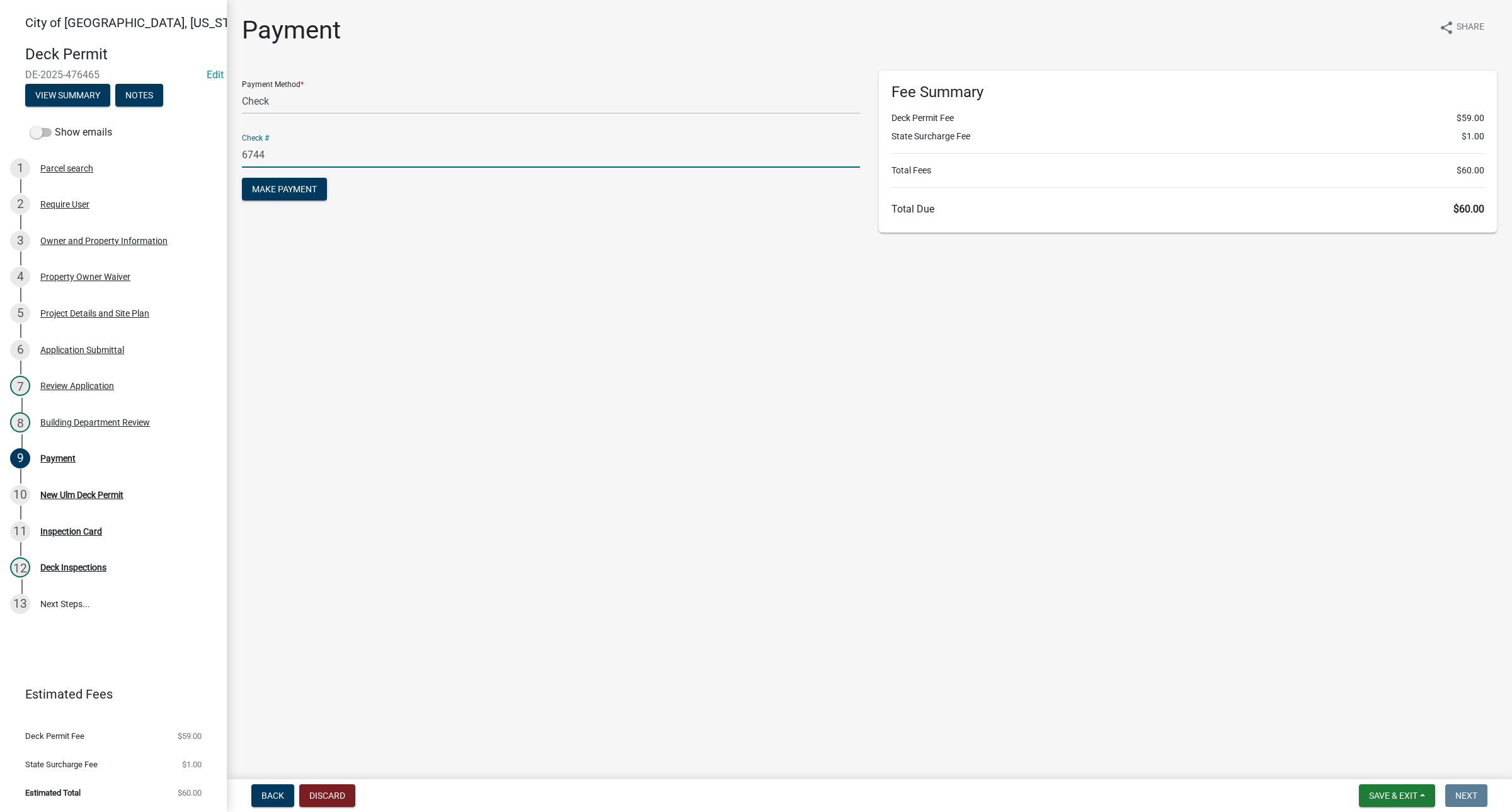
click at [386, 297] on main "Payment share Share Payment Method * Credit Card POS Check Cash Online Check # …" at bounding box center [869, 387] width 1285 height 774
click at [308, 192] on span "Make Payment" at bounding box center [285, 189] width 65 height 10
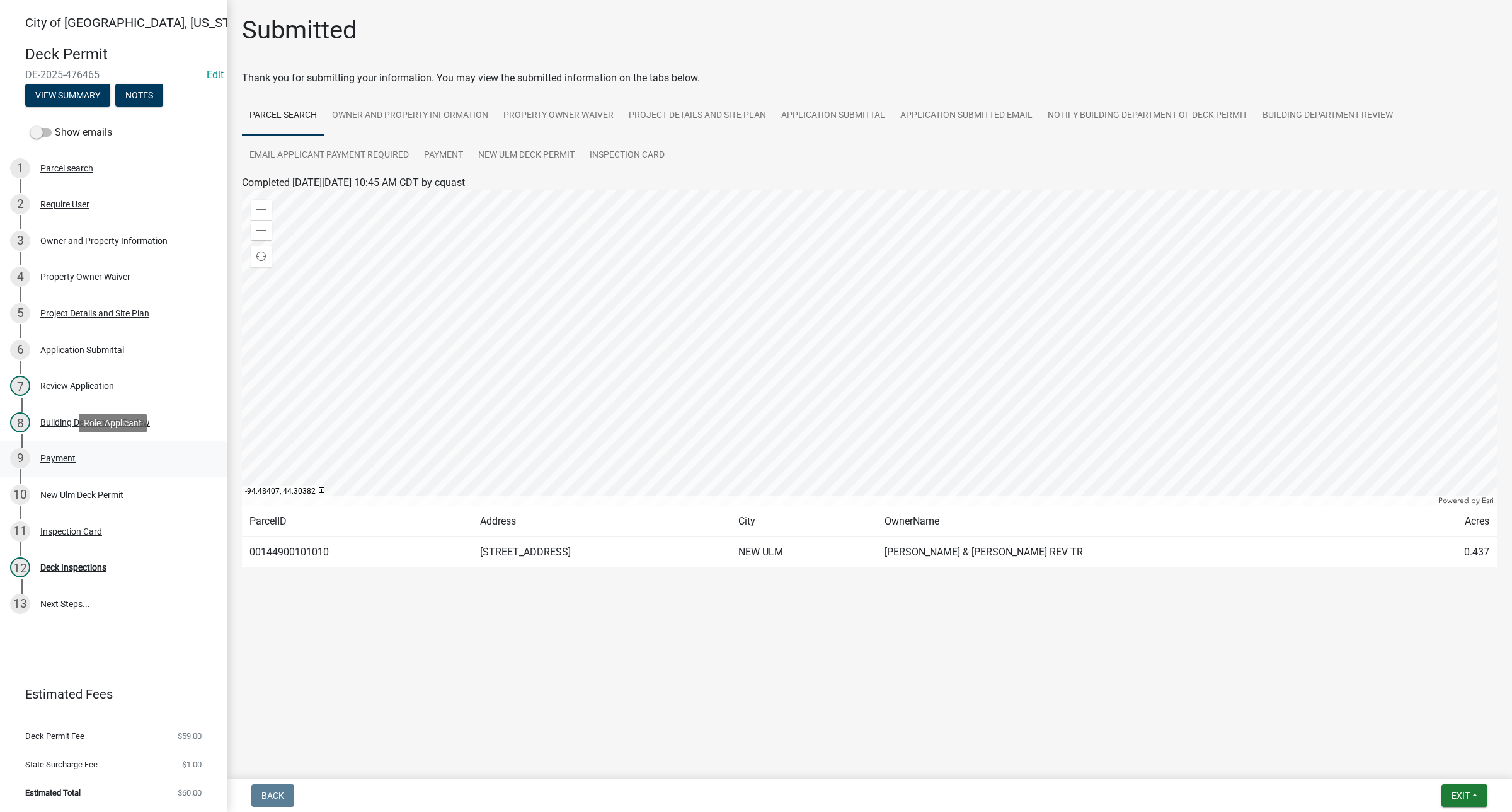
click at [60, 458] on div "Payment" at bounding box center [58, 459] width 35 height 9
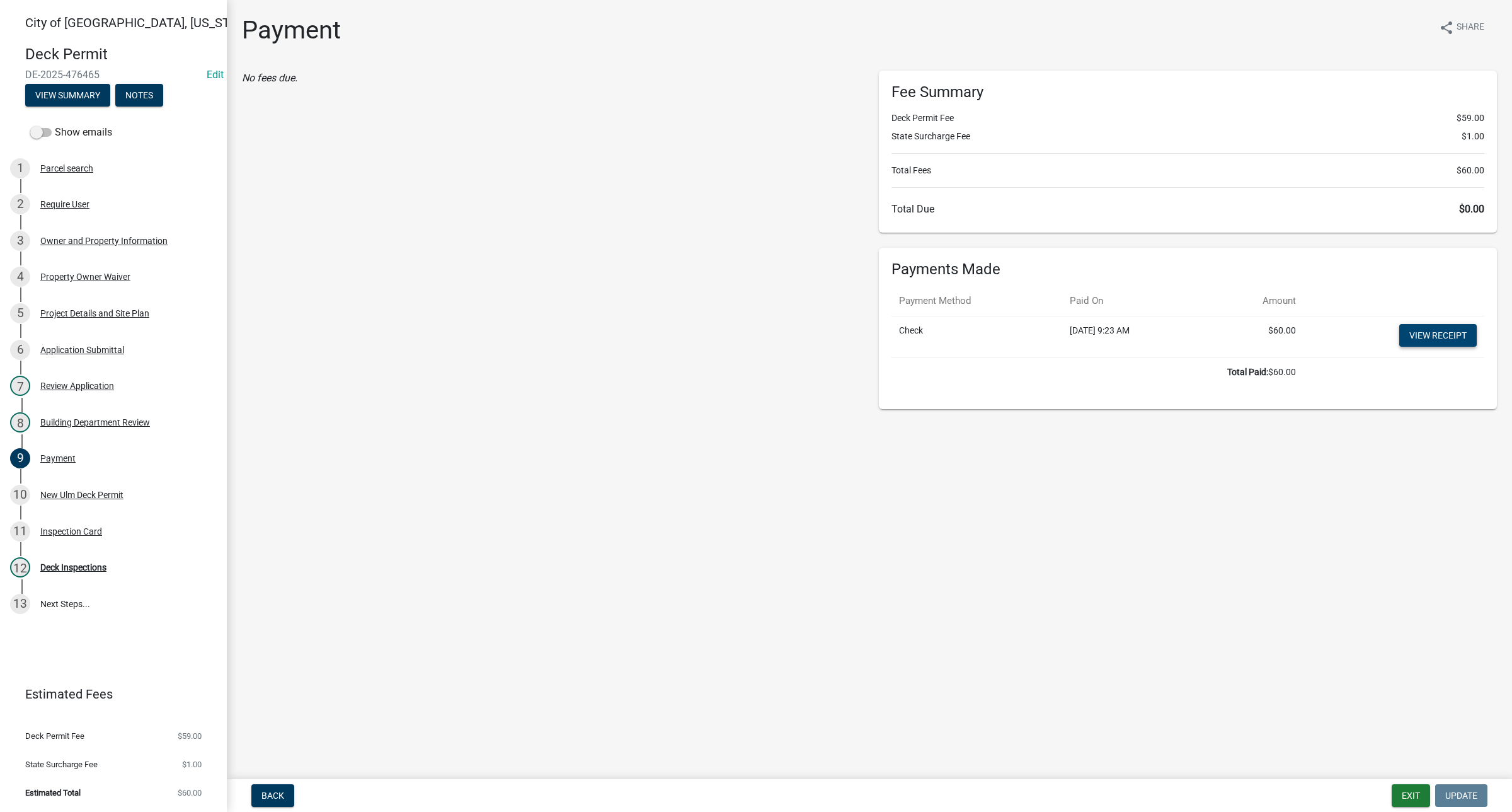
click at [1451, 338] on link "View receipt" at bounding box center [1438, 335] width 77 height 23
click at [1412, 798] on button "Exit" at bounding box center [1411, 795] width 38 height 23
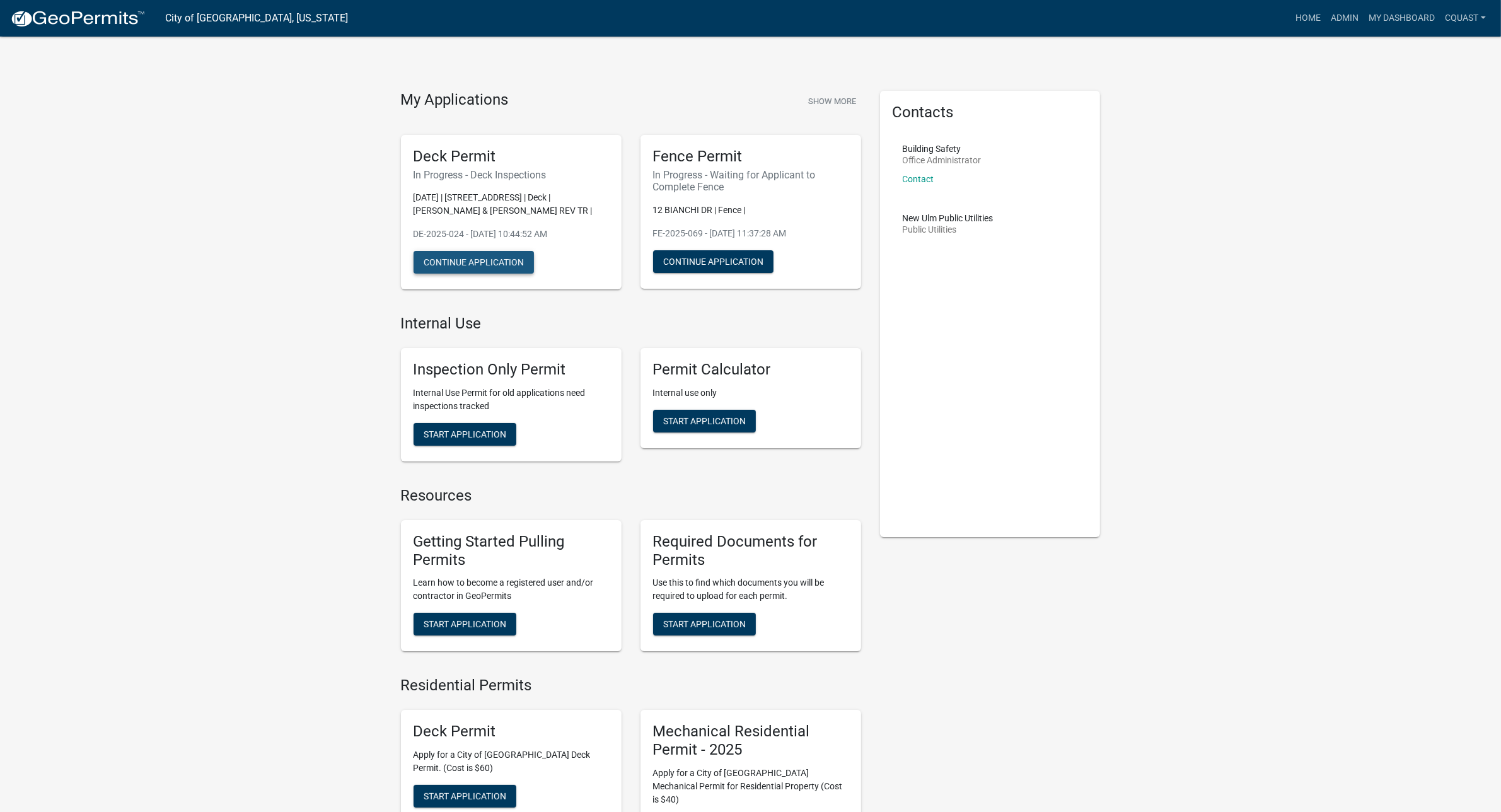
click at [507, 254] on button "Continue Application" at bounding box center [474, 262] width 120 height 23
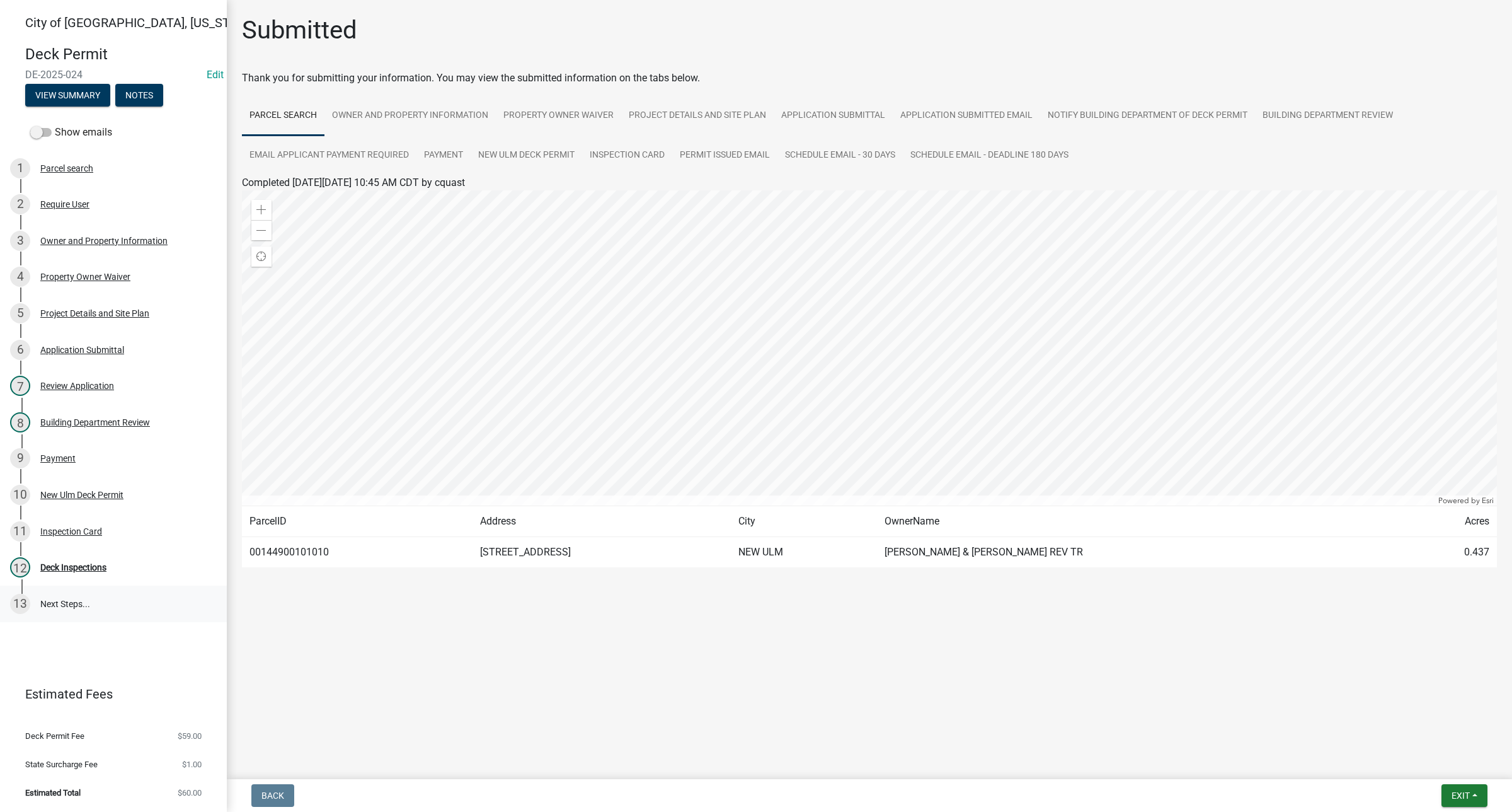
click at [67, 606] on link "13 Next Steps..." at bounding box center [113, 604] width 227 height 36
click at [83, 575] on div "12 Deck Inspections" at bounding box center [109, 567] width 196 height 20
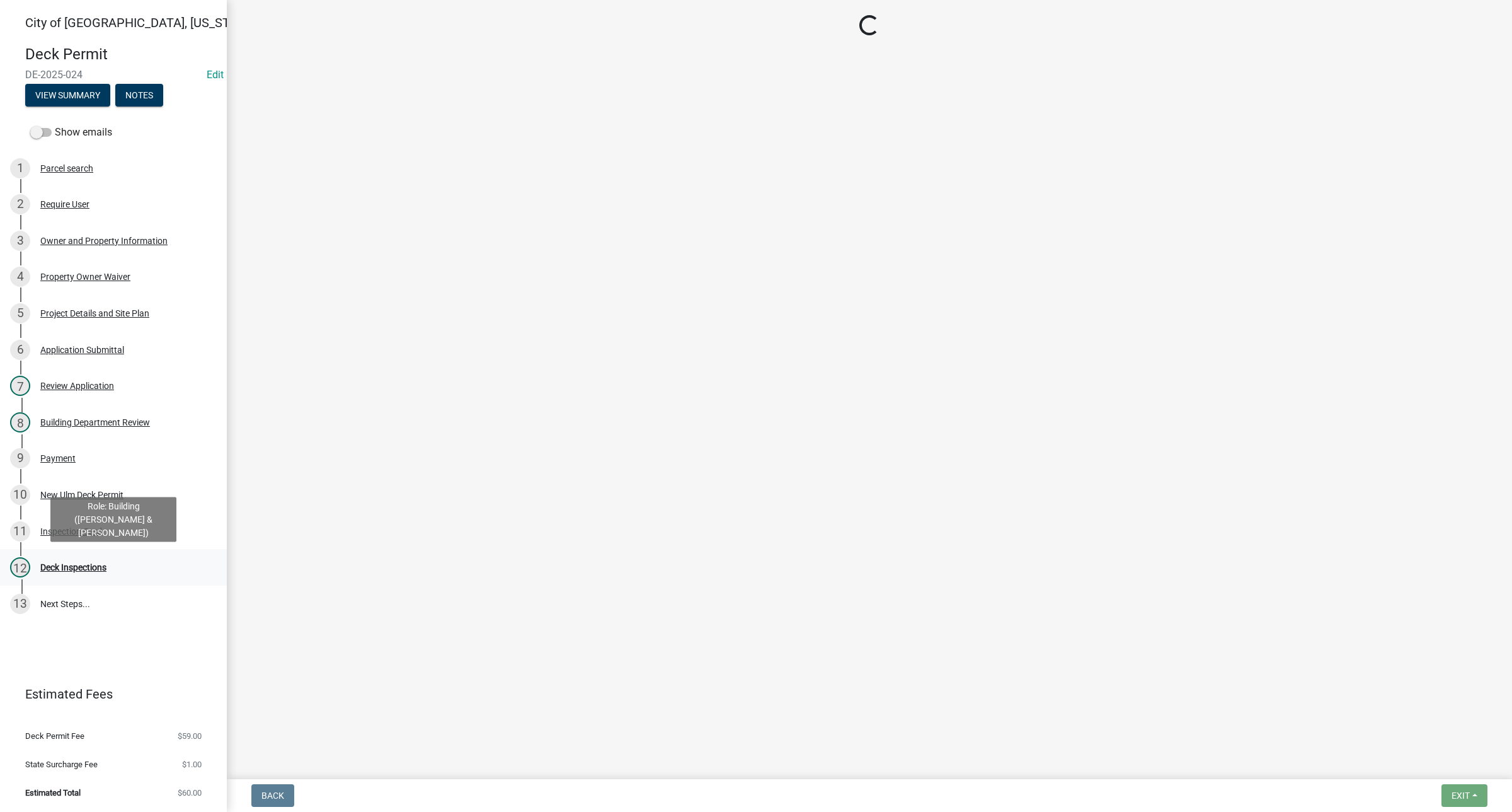
select select "805d55ac-e238-4e04-8f8e-acc067f36c3e"
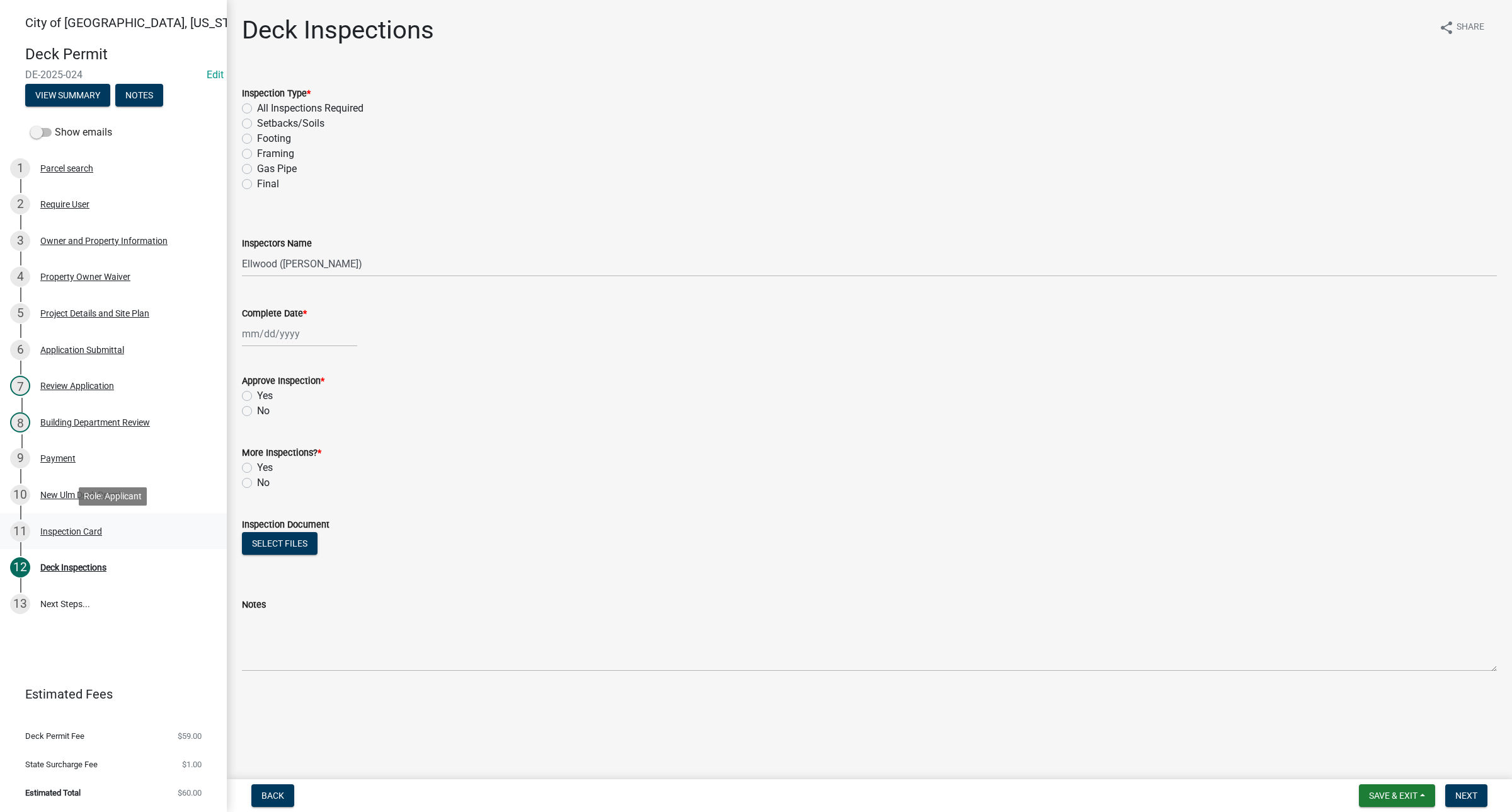
click at [96, 536] on div "11 Inspection Card" at bounding box center [109, 531] width 196 height 20
